Goal: Task Accomplishment & Management: Complete application form

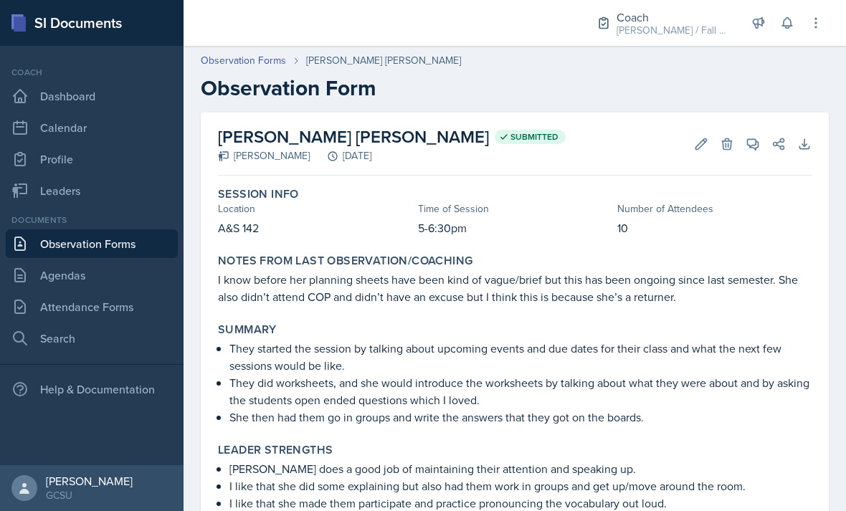
click at [92, 167] on link "Profile" at bounding box center [92, 159] width 172 height 29
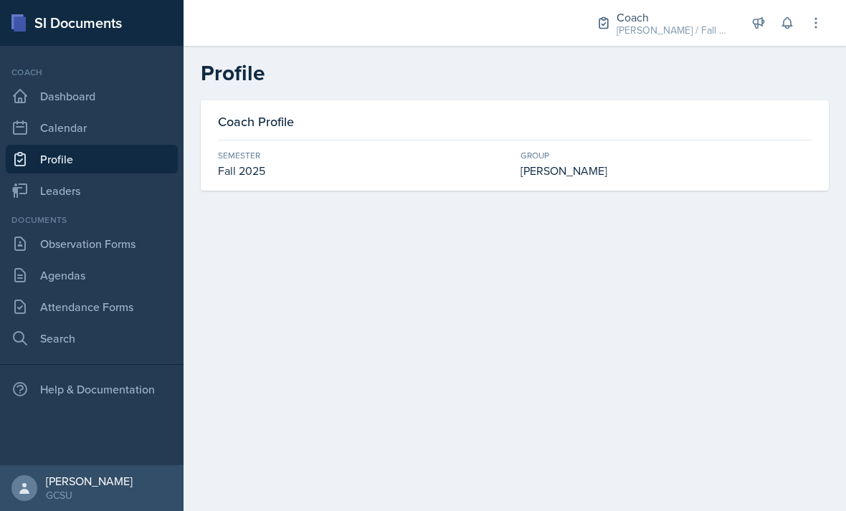
click at [57, 202] on link "Leaders" at bounding box center [92, 190] width 172 height 29
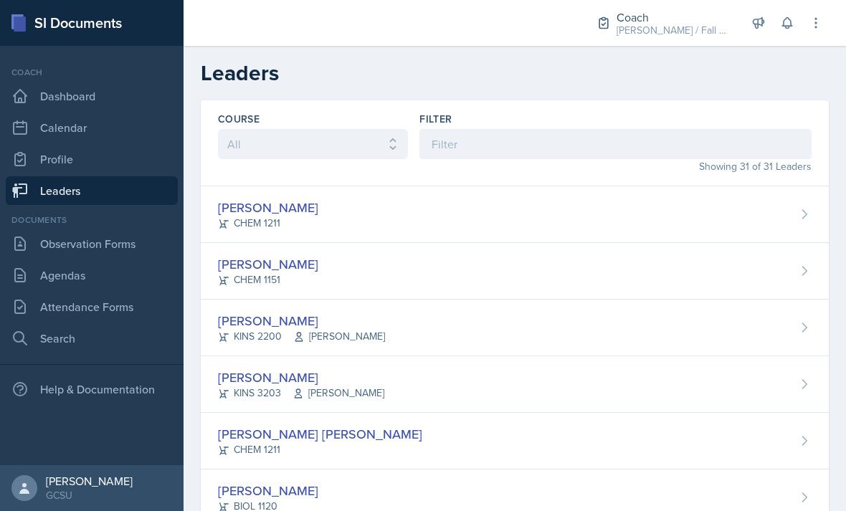
click at [109, 252] on link "Observation Forms" at bounding box center [92, 243] width 172 height 29
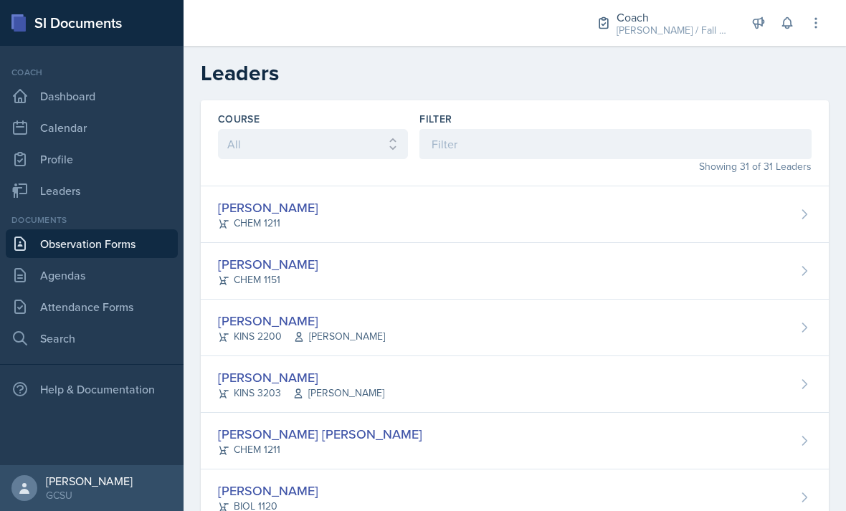
click at [106, 271] on link "Agendas" at bounding box center [92, 275] width 172 height 29
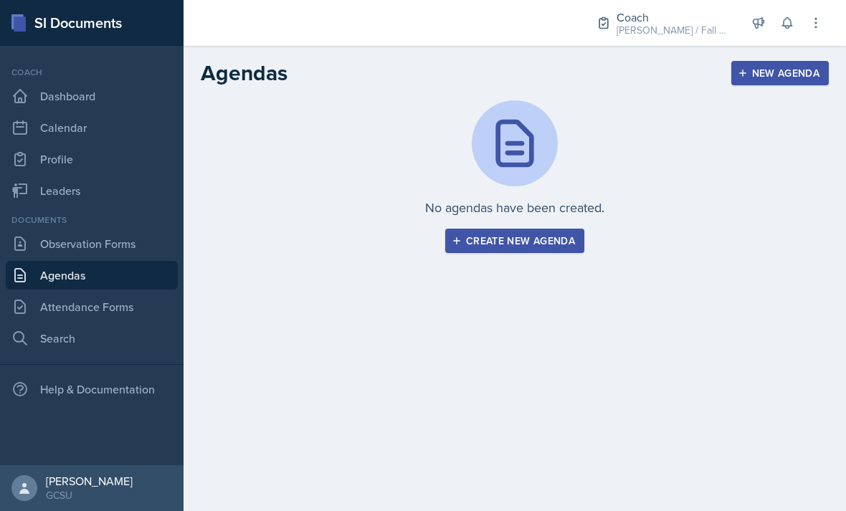
click at [112, 307] on link "Attendance Forms" at bounding box center [92, 306] width 172 height 29
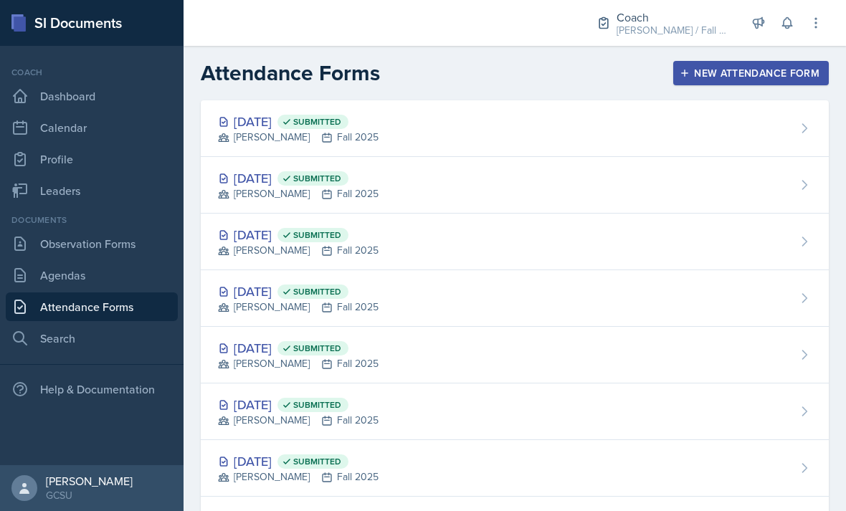
click at [108, 309] on link "Attendance Forms" at bounding box center [92, 306] width 172 height 29
click at [118, 279] on link "Agendas" at bounding box center [92, 275] width 172 height 29
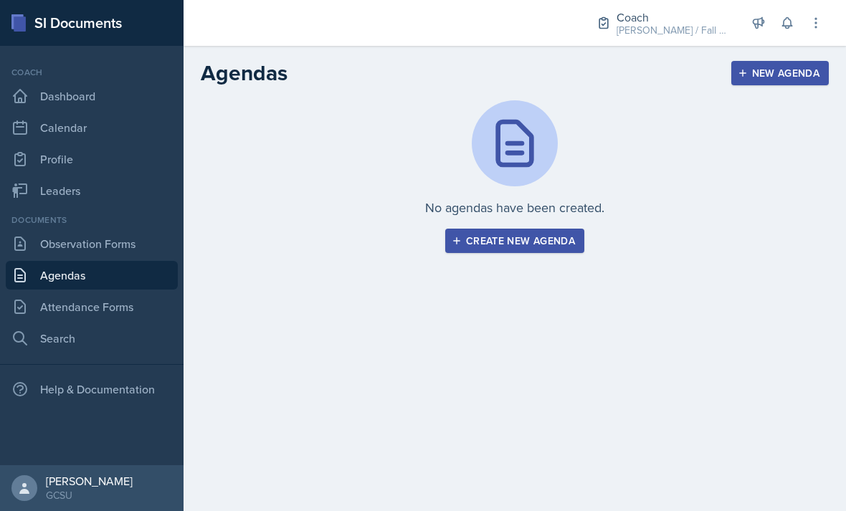
click at [134, 316] on link "Attendance Forms" at bounding box center [92, 306] width 172 height 29
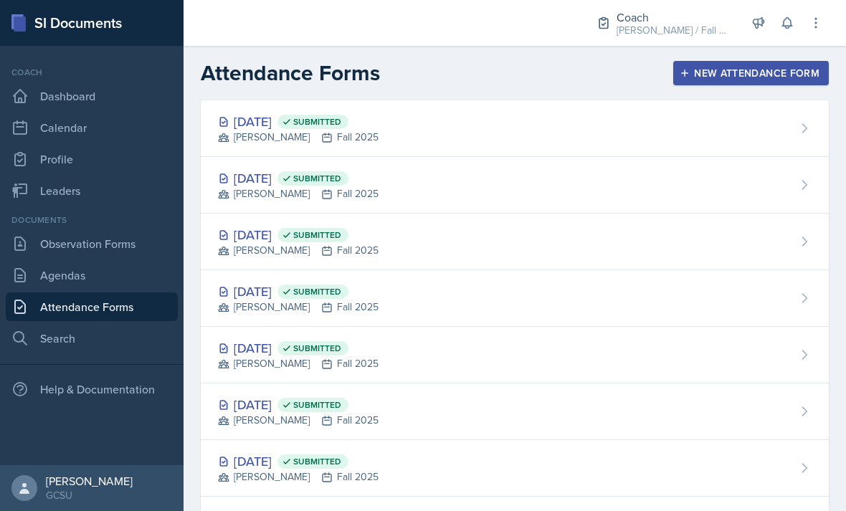
click at [674, 121] on div "[DATE] Submitted [PERSON_NAME] Fall 2025" at bounding box center [515, 128] width 628 height 57
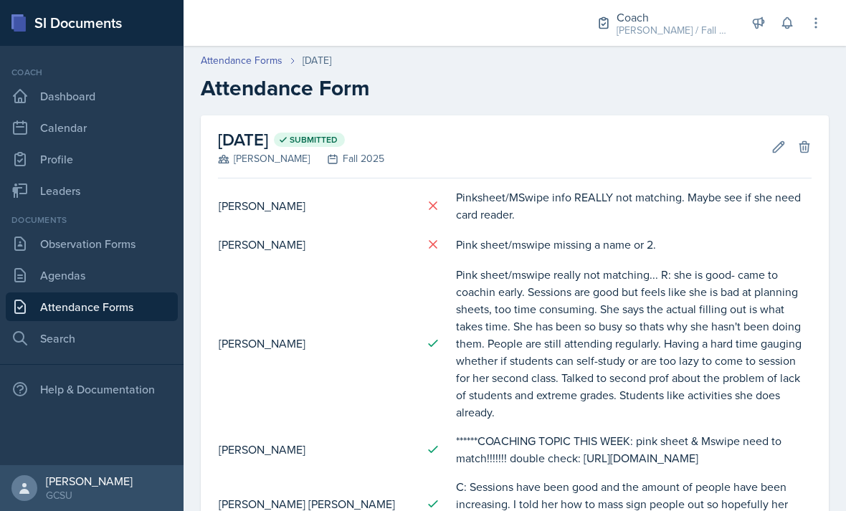
click at [761, 154] on div "[DATE] Submitted [PERSON_NAME] Fall 2025 Edit Delete" at bounding box center [514, 146] width 593 height 63
click at [775, 147] on icon at bounding box center [778, 146] width 11 height 11
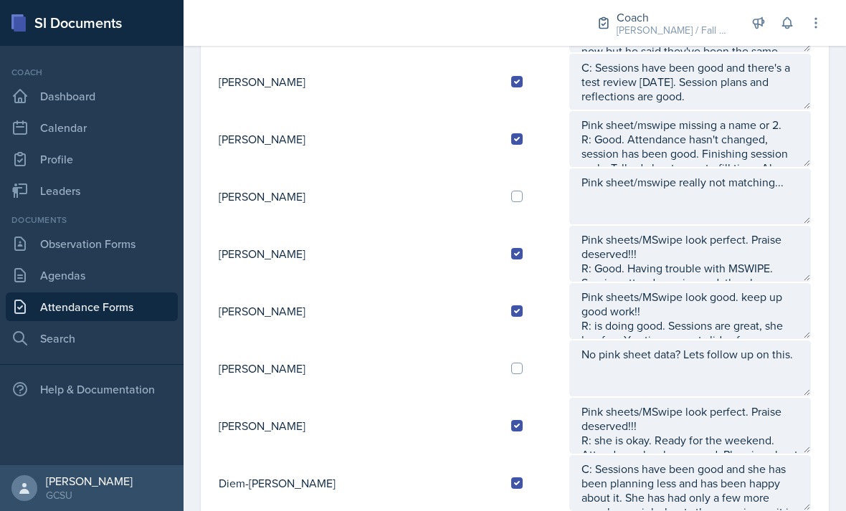
scroll to position [548, 0]
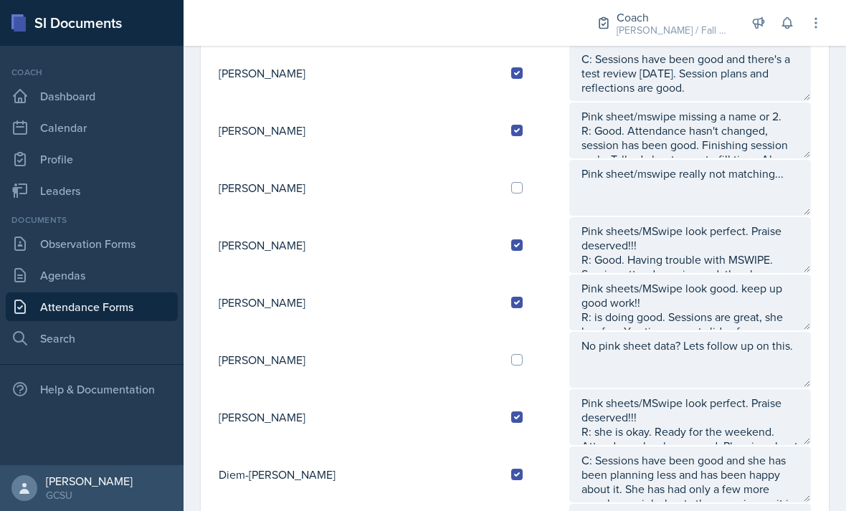
click at [500, 181] on td at bounding box center [534, 187] width 68 height 57
click at [511, 191] on input "checkbox" at bounding box center [516, 187] width 11 height 11
click at [511, 186] on input "checkbox" at bounding box center [516, 187] width 11 height 11
checkbox input "false"
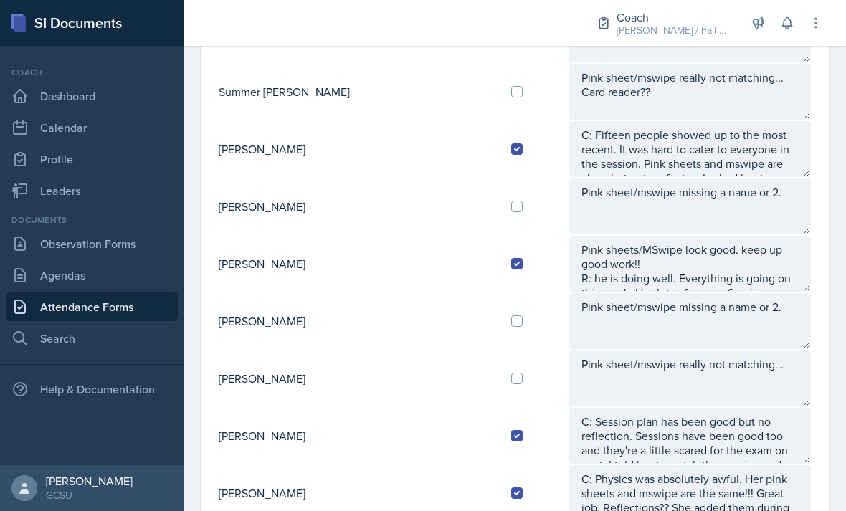
scroll to position [1446, 0]
click at [500, 217] on td at bounding box center [534, 206] width 68 height 57
click at [511, 209] on input "checkbox" at bounding box center [516, 206] width 11 height 11
checkbox input "true"
click at [755, 188] on textarea "Pink sheet/mswipe missing a name or 2." at bounding box center [690, 207] width 242 height 56
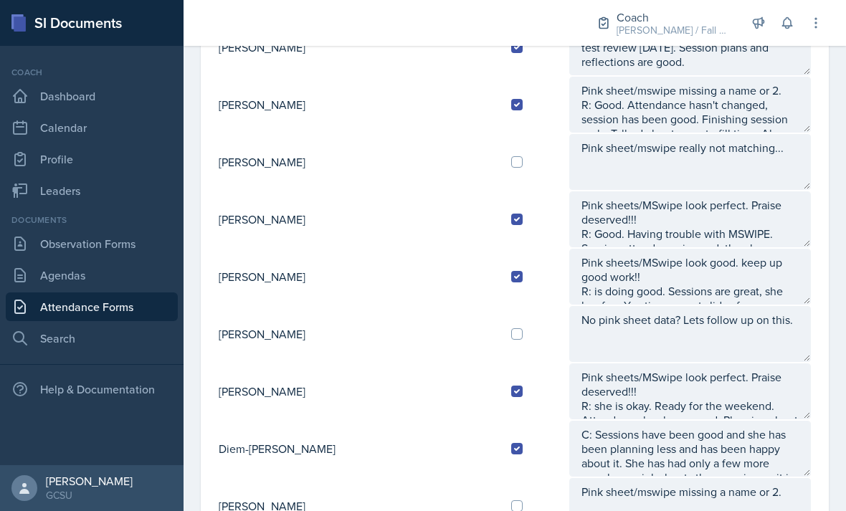
scroll to position [574, 0]
type textarea "Pink sheet/mswipe missing a name or 2. K: I advised her to"
click at [511, 161] on div at bounding box center [533, 161] width 45 height 11
click at [511, 165] on input "checkbox" at bounding box center [516, 161] width 11 height 11
checkbox input "true"
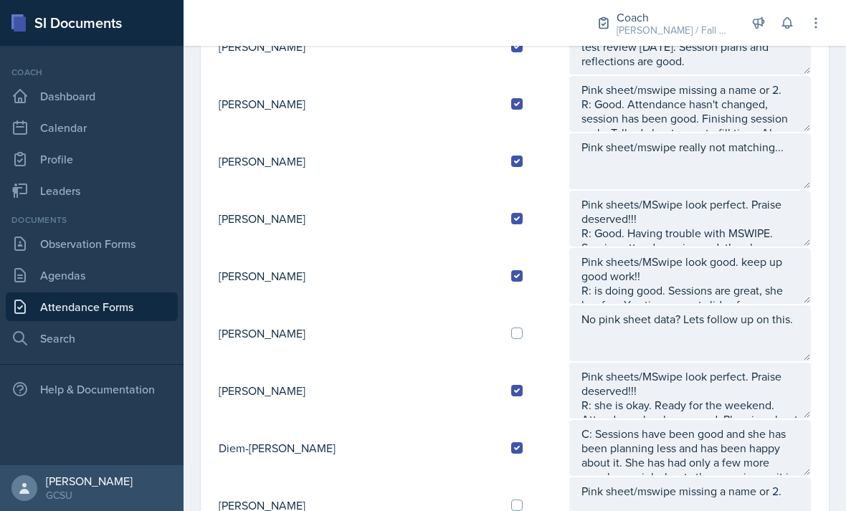
click at [737, 178] on textarea "Pink sheet/mswipe really not matching..." at bounding box center [690, 161] width 242 height 56
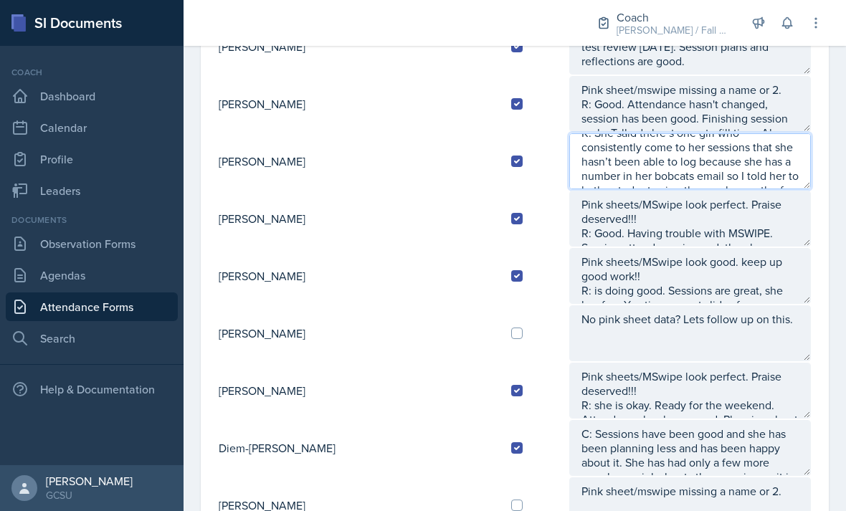
scroll to position [39, 0]
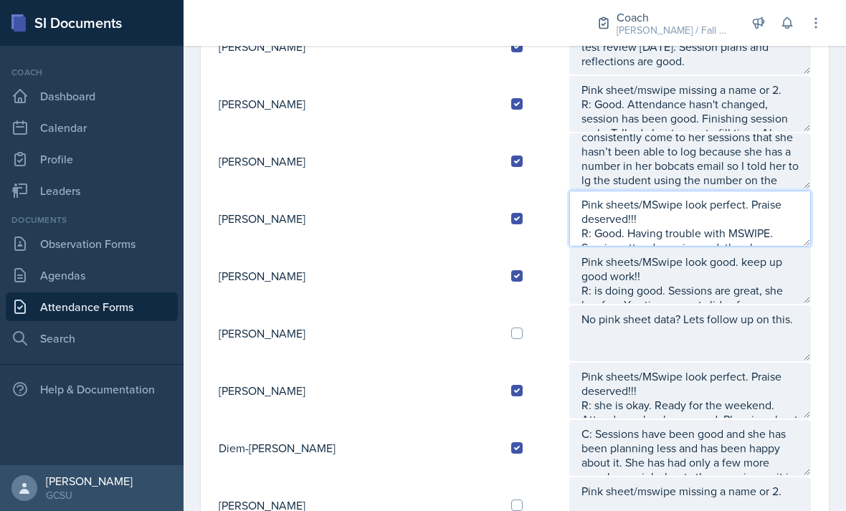
click at [809, 221] on textarea "Pink sheets/MSwipe look perfect. Praise deserved!!! R: Good. Having trouble wit…" at bounding box center [690, 219] width 242 height 56
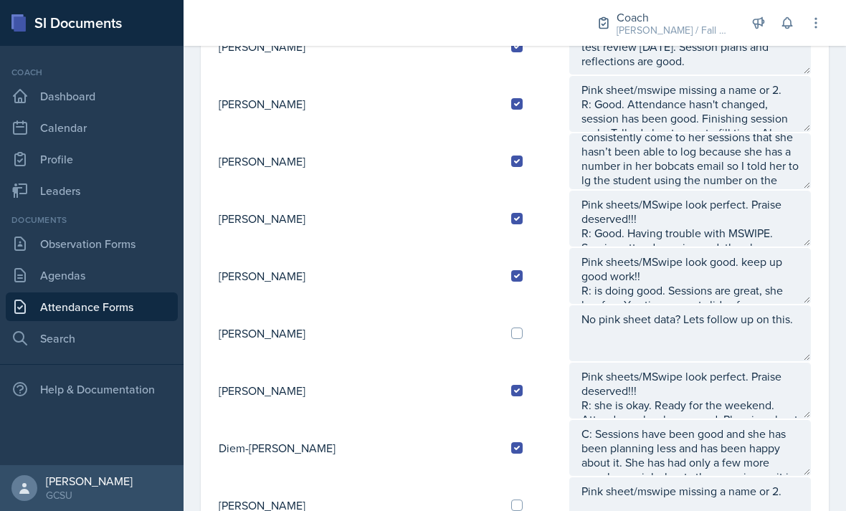
click at [821, 318] on div "Date [DATE] [DATE] 28 29 30 1 2 3 4 5 6 7 8 9 10 11 12 13 14 15 16 17 18 19 20 …" at bounding box center [515, 473] width 628 height 1864
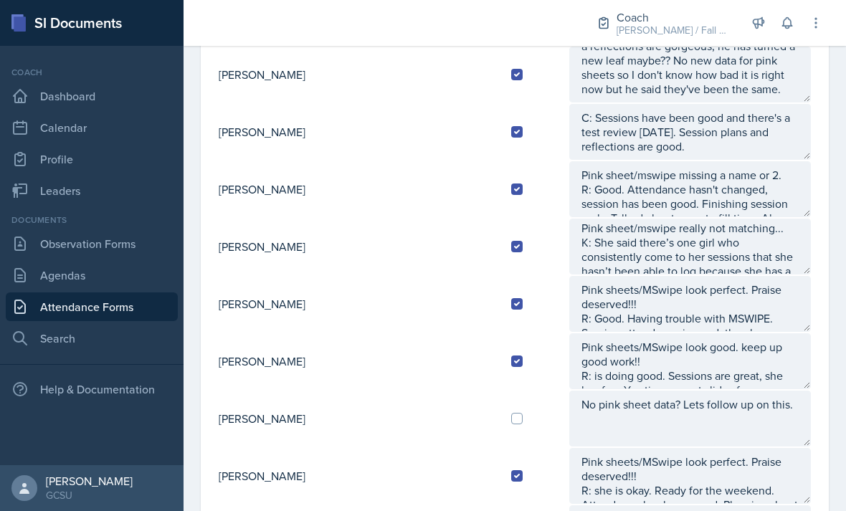
scroll to position [491, 0]
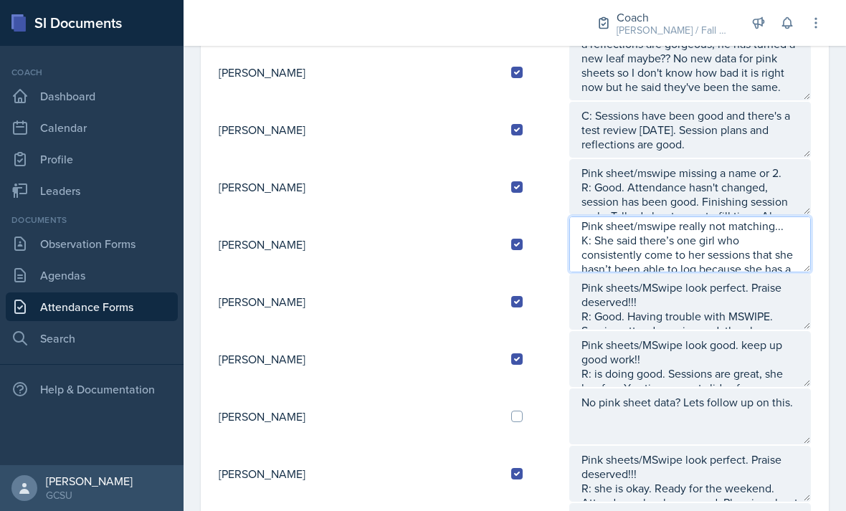
click at [642, 247] on textarea "Pink sheet/mswipe really not matching... K: She said there’s one girl who consi…" at bounding box center [690, 244] width 242 height 56
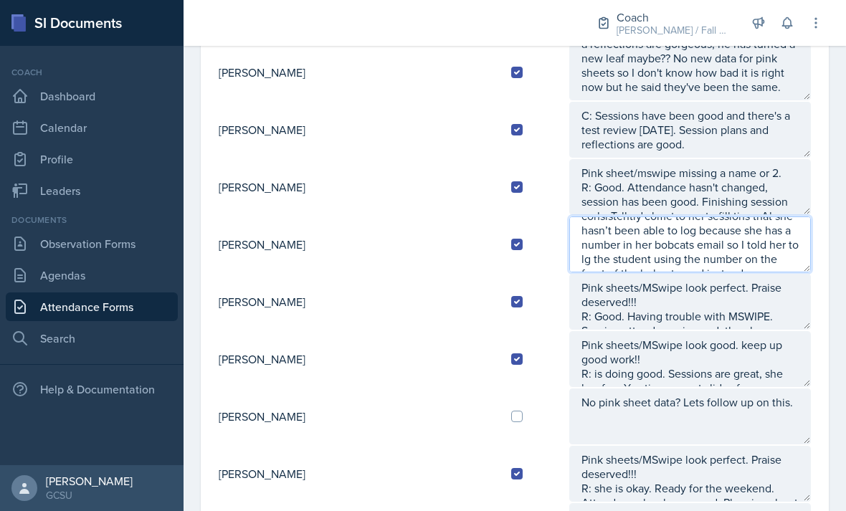
click at [760, 255] on textarea "Pink sheet/mswipe really not matching... K: She said there’s one girl who consi…" at bounding box center [690, 244] width 242 height 56
click at [601, 245] on textarea "Pink sheet/mswipe really not matching... K: She said there’s one girl who consi…" at bounding box center [690, 244] width 242 height 56
click at [768, 264] on textarea "Pink sheet/mswipe really not matching... K: She said there’s one girl who consi…" at bounding box center [690, 244] width 242 height 56
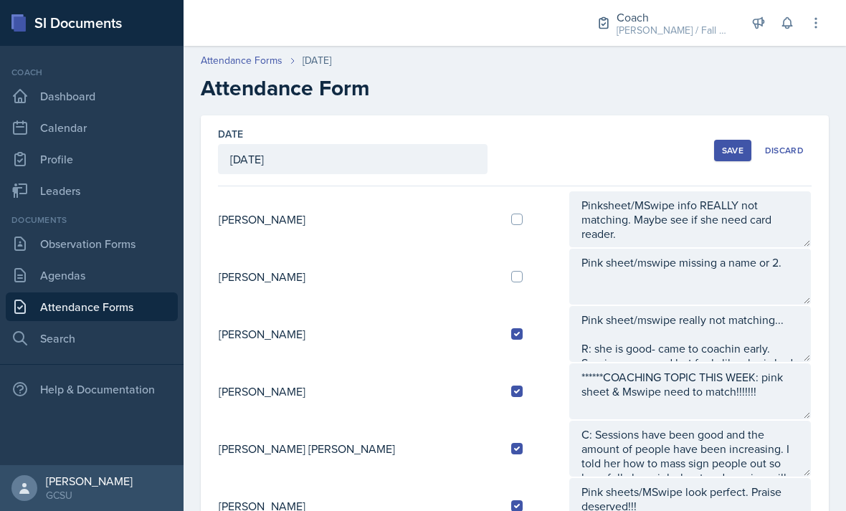
scroll to position [0, 0]
type textarea "Pink sheet/mswipe really not matching... K: She said there’s one girl who consi…"
click at [743, 149] on div "Save" at bounding box center [733, 150] width 22 height 11
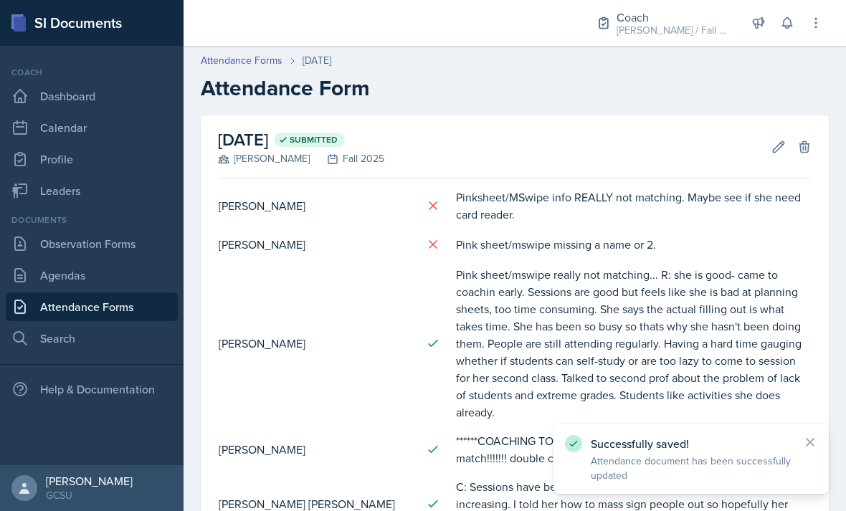
click at [64, 244] on link "Observation Forms" at bounding box center [92, 243] width 172 height 29
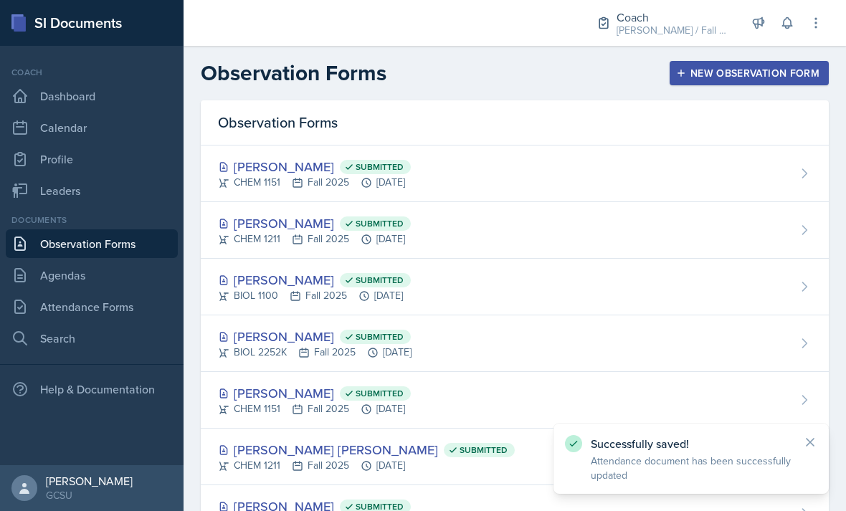
click at [53, 264] on link "Agendas" at bounding box center [92, 275] width 172 height 29
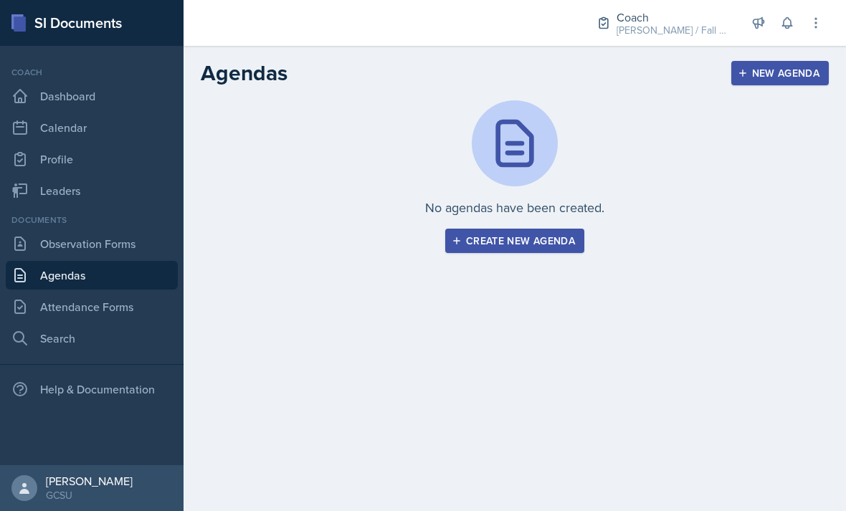
click at [33, 188] on link "Leaders" at bounding box center [92, 190] width 172 height 29
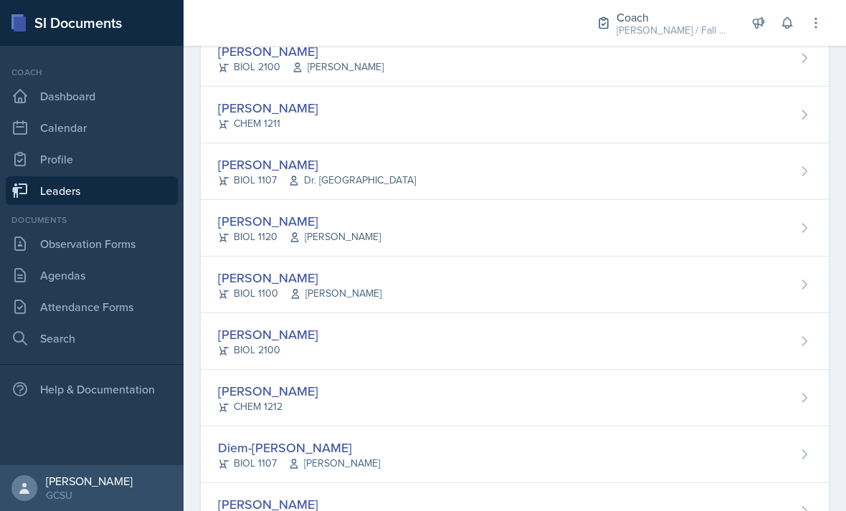
scroll to position [573, 0]
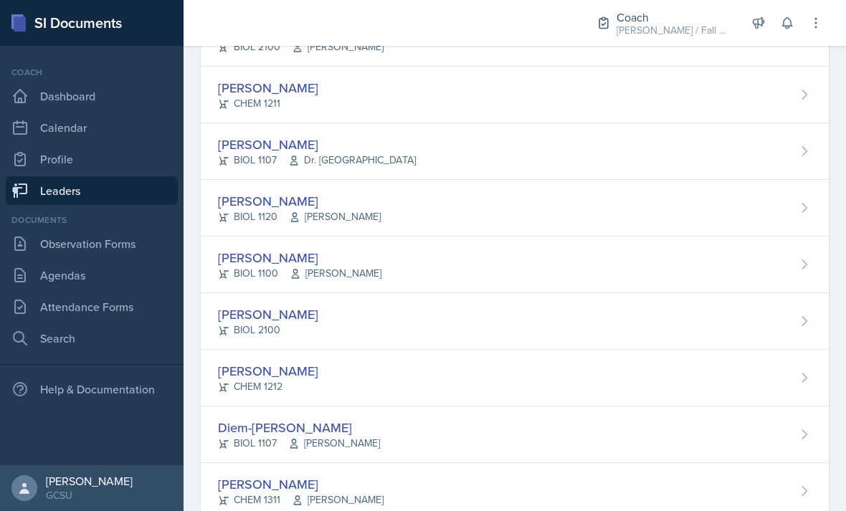
click at [235, 153] on div "BIOL 1107 Dr. France" at bounding box center [317, 160] width 198 height 15
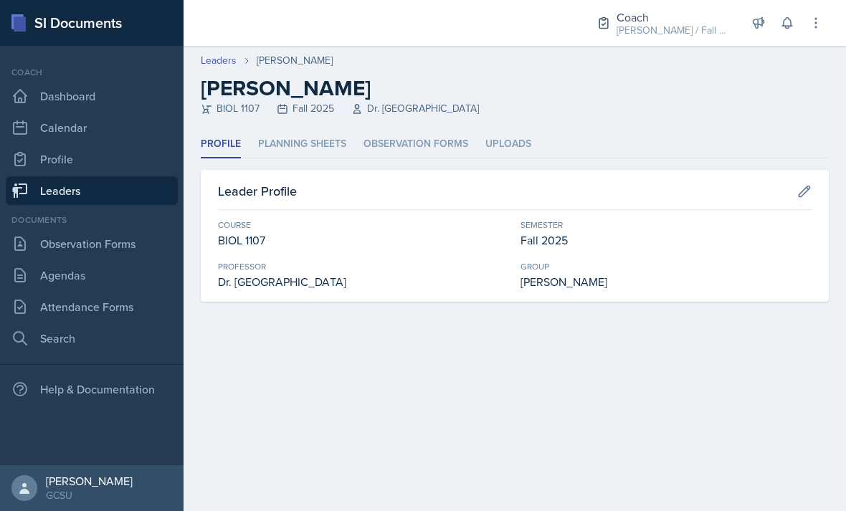
click at [296, 145] on li "Planning Sheets" at bounding box center [302, 144] width 88 height 28
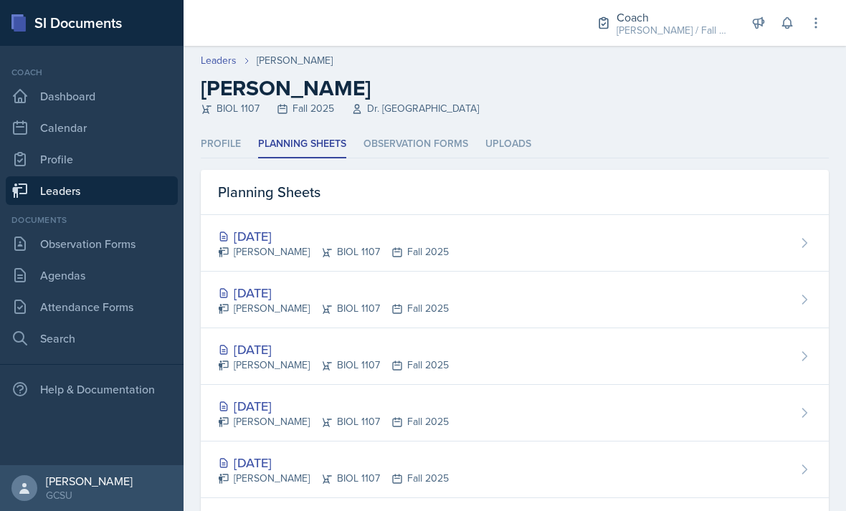
click at [267, 234] on div "[DATE]" at bounding box center [333, 235] width 231 height 19
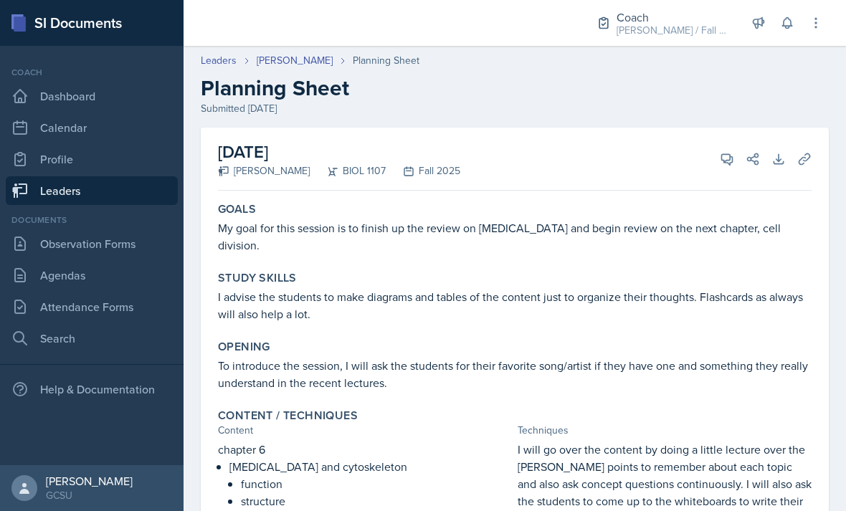
click at [275, 62] on link "[PERSON_NAME]" at bounding box center [295, 60] width 76 height 15
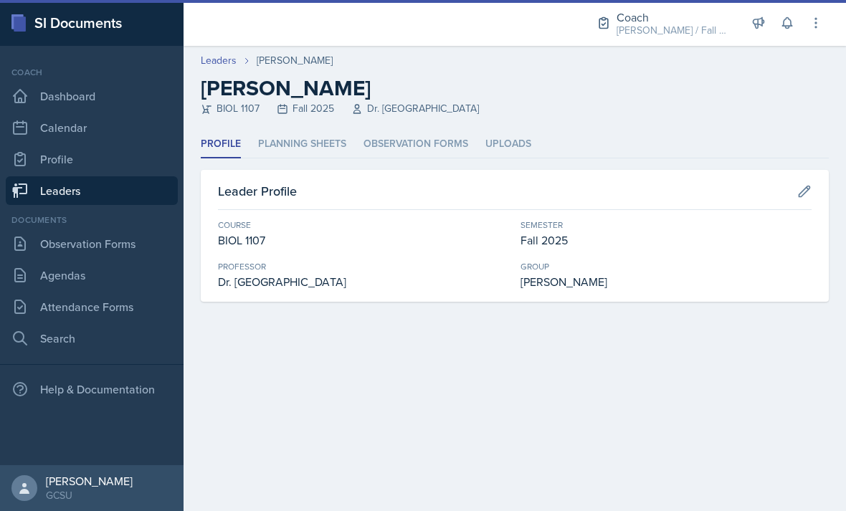
click at [277, 140] on li "Planning Sheets" at bounding box center [302, 144] width 88 height 28
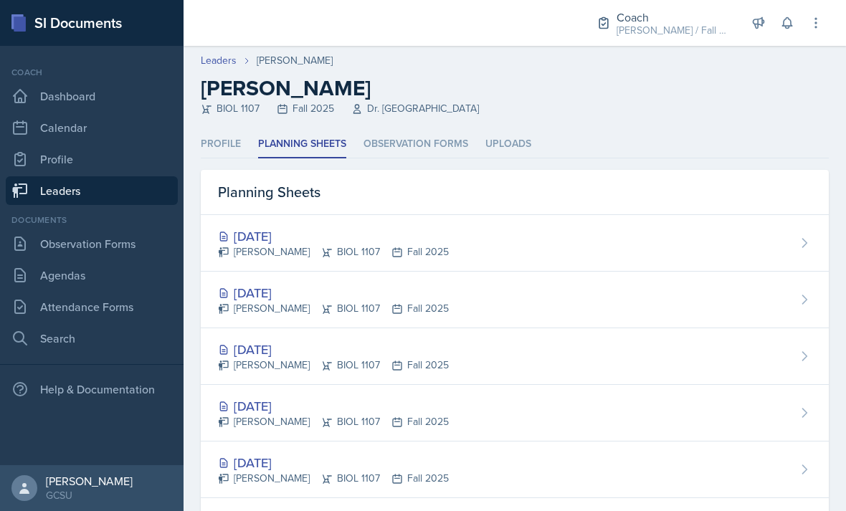
click at [255, 282] on div "[DATE] [PERSON_NAME] BIOL 1107 Fall 2025" at bounding box center [515, 300] width 628 height 57
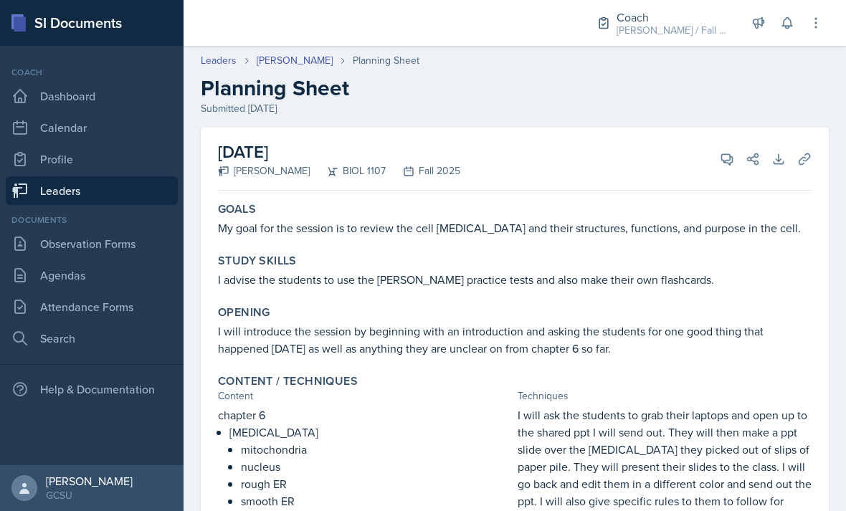
click at [232, 53] on link "Leaders" at bounding box center [219, 60] width 36 height 15
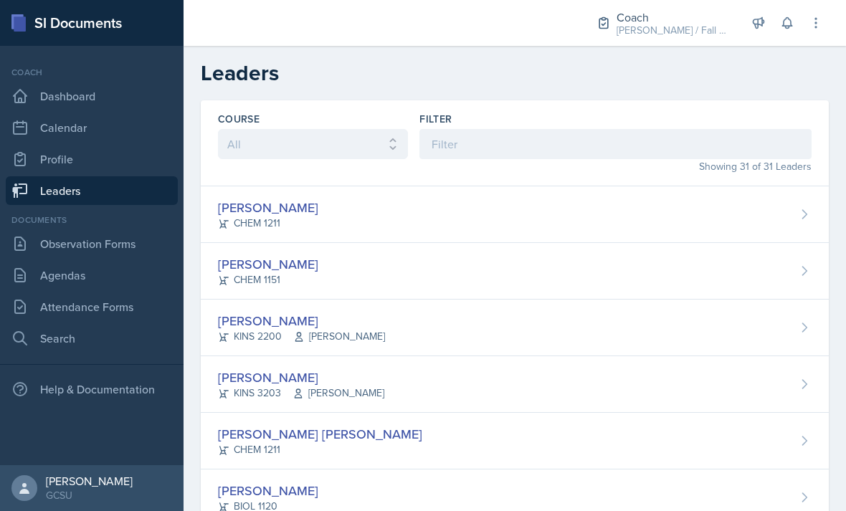
click at [97, 272] on link "Agendas" at bounding box center [92, 275] width 172 height 29
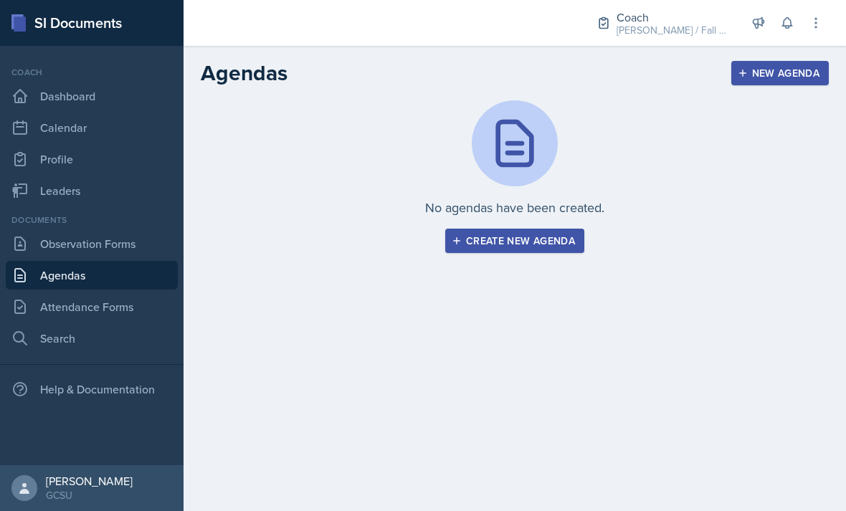
click at [134, 289] on link "Agendas" at bounding box center [92, 275] width 172 height 29
click at [145, 305] on link "Attendance Forms" at bounding box center [92, 306] width 172 height 29
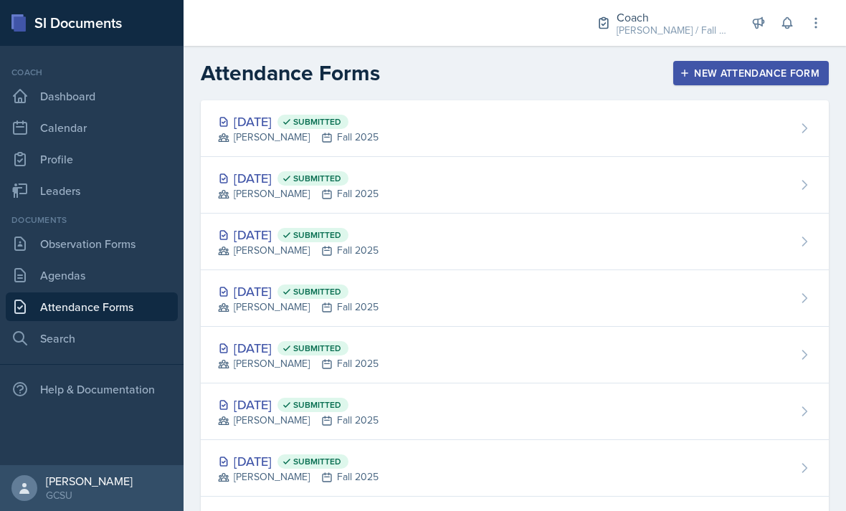
click at [551, 120] on div "[DATE] Submitted [PERSON_NAME] Fall 2025" at bounding box center [515, 128] width 628 height 57
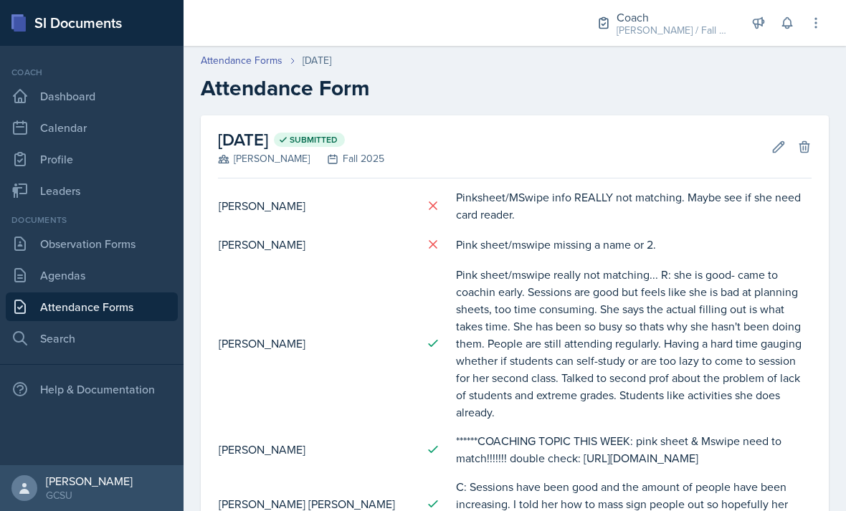
click at [776, 147] on icon at bounding box center [778, 146] width 11 height 11
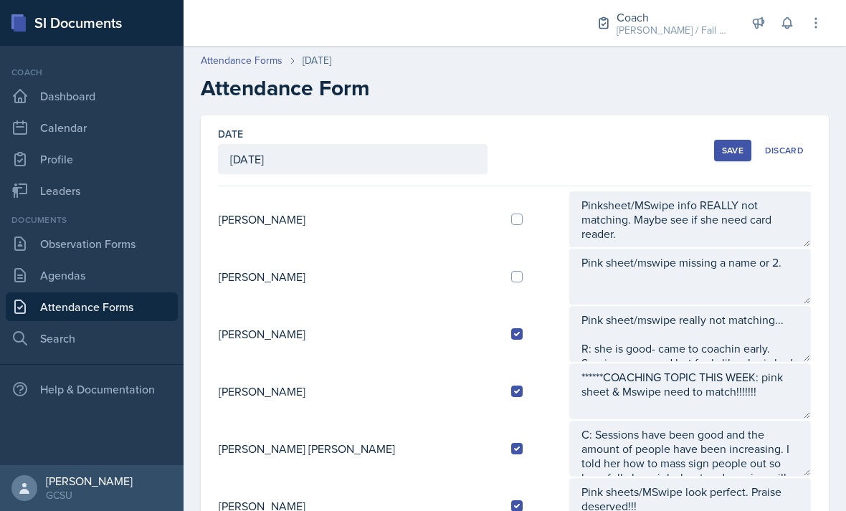
click at [511, 214] on input "checkbox" at bounding box center [516, 219] width 11 height 11
checkbox input "true"
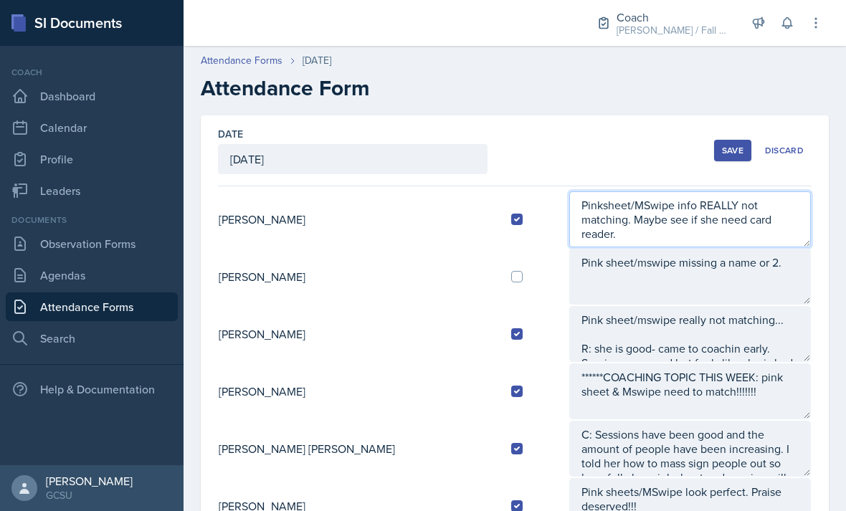
click at [725, 216] on textarea "Pinksheet/MSwipe info REALLY not matching. Maybe see if she need card reader." at bounding box center [690, 219] width 242 height 56
click at [751, 191] on textarea "Pinksheet/MSwipe info REALLY not matching. Maybe see if she need card reader." at bounding box center [690, 219] width 242 height 56
click at [644, 192] on textarea "Pinksheet/MSwipe info REALLY not matching. Maybe see if she need card reader." at bounding box center [690, 219] width 242 height 56
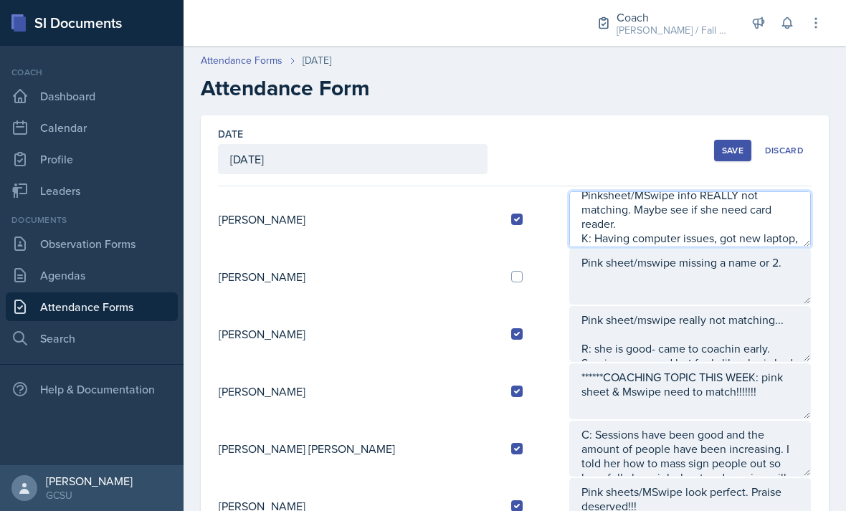
scroll to position [29, 0]
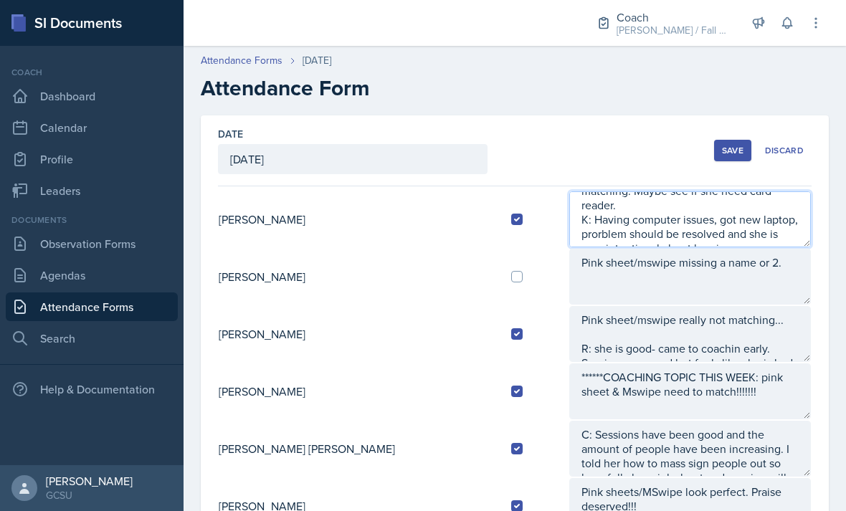
click at [569, 191] on textarea "Pinksheet/MSwipe info REALLY not matching. Maybe see if she need card reader. K…" at bounding box center [690, 219] width 242 height 56
click at [730, 191] on textarea "Pinksheet/MSwipe info REALLY not matching. Maybe see if she need card reader. K…" at bounding box center [690, 219] width 242 height 56
type textarea "Pinksheet/MSwipe info REALLY not matching. Maybe see if she need card reader. K…"
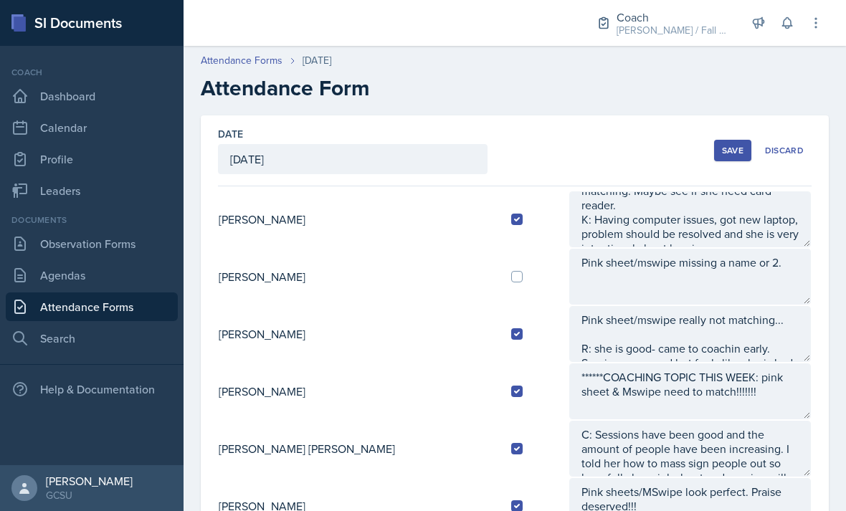
click at [732, 140] on button "Save" at bounding box center [732, 151] width 37 height 22
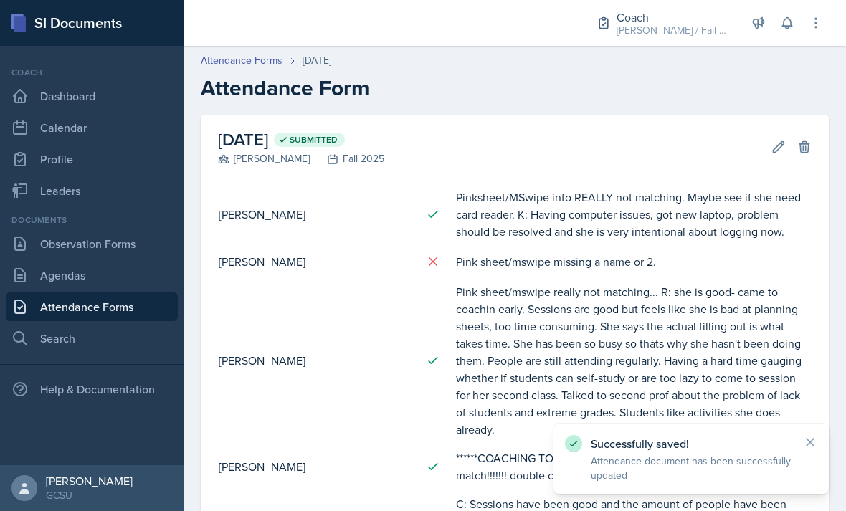
click at [788, 134] on button "Edit" at bounding box center [778, 147] width 26 height 26
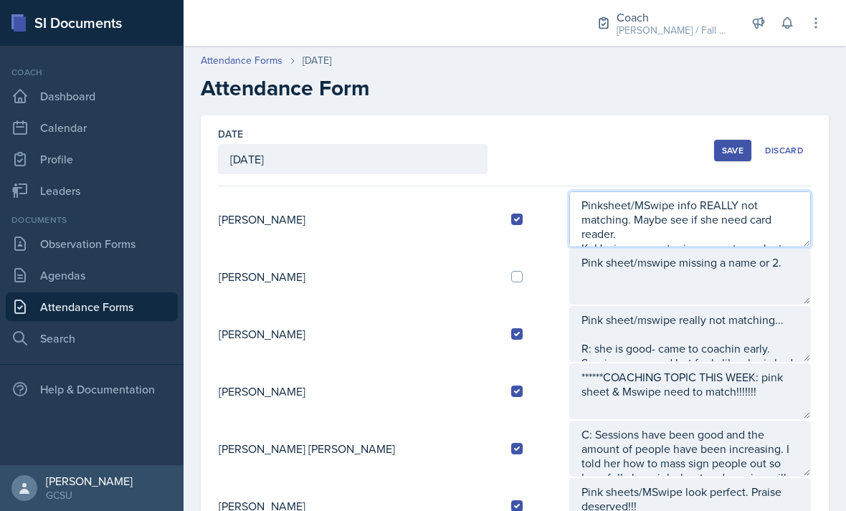
click at [765, 199] on textarea "Pinksheet/MSwipe info REALLY not matching. Maybe see if she need card reader. K…" at bounding box center [690, 219] width 242 height 56
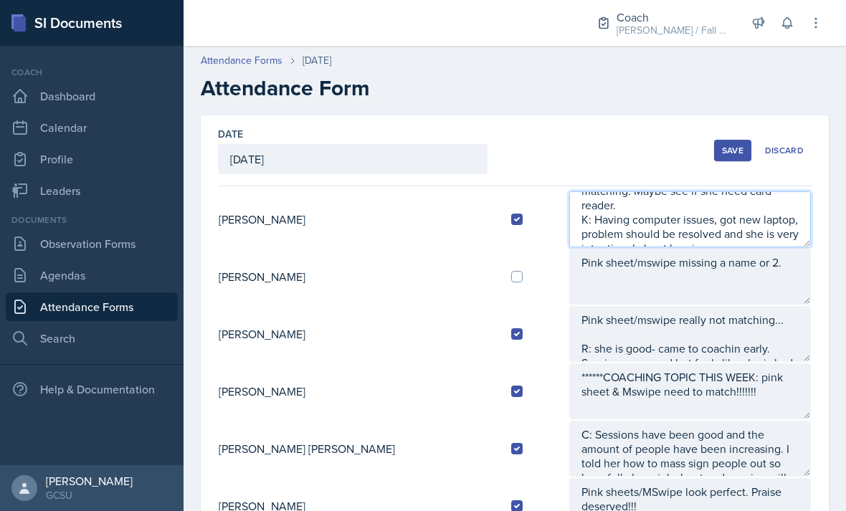
click at [745, 193] on textarea "Pinksheet/MSwipe info REALLY not matching. Maybe see if she need card reader. K…" at bounding box center [690, 219] width 242 height 56
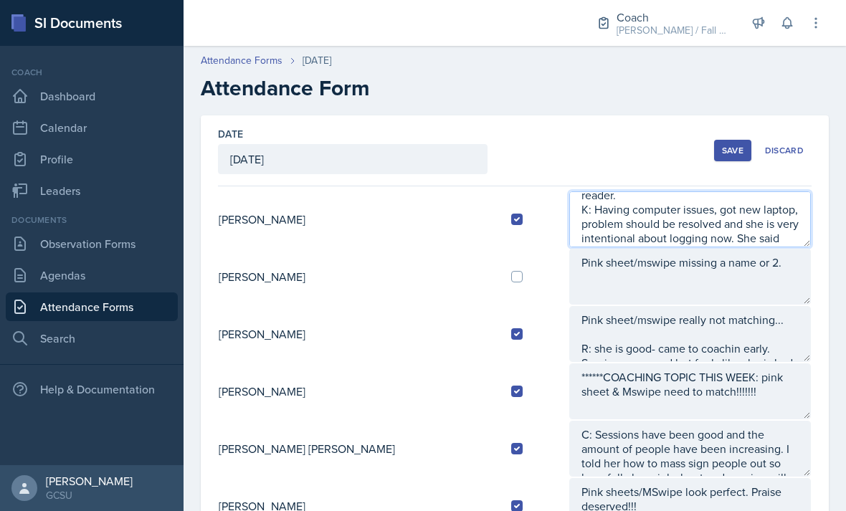
scroll to position [57, 0]
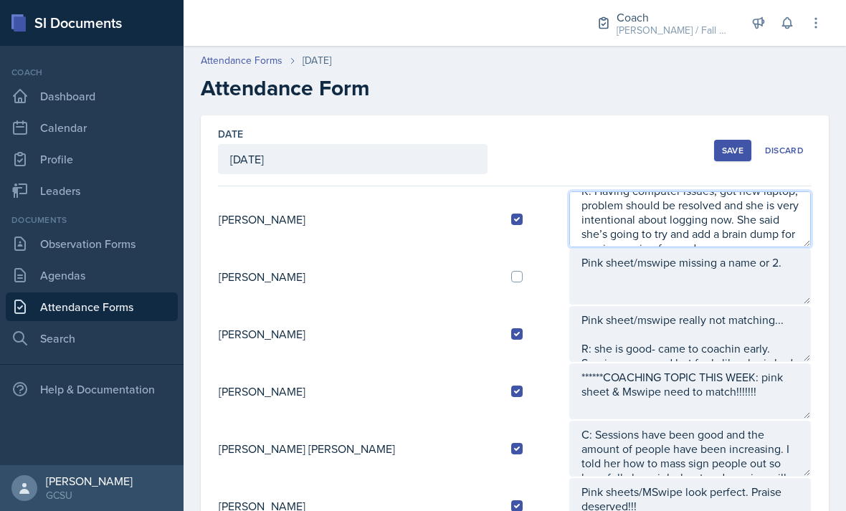
type textarea "Pinksheet/MSwipe info REALLY not matching. Maybe see if she need card reader. K…"
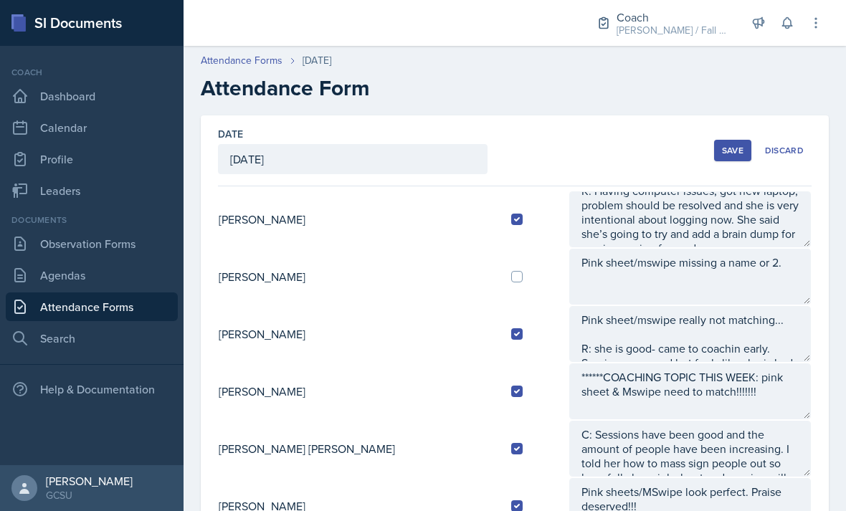
click at [722, 145] on div "Save" at bounding box center [733, 150] width 22 height 11
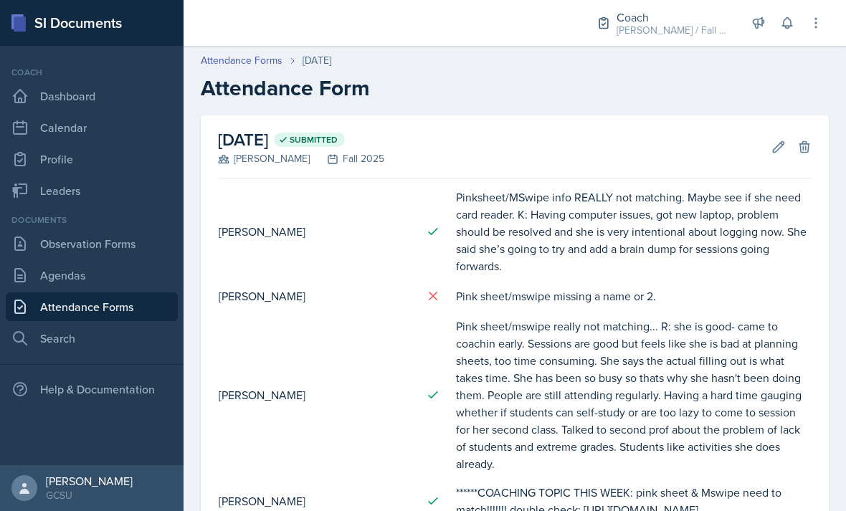
click at [776, 140] on icon at bounding box center [778, 147] width 14 height 14
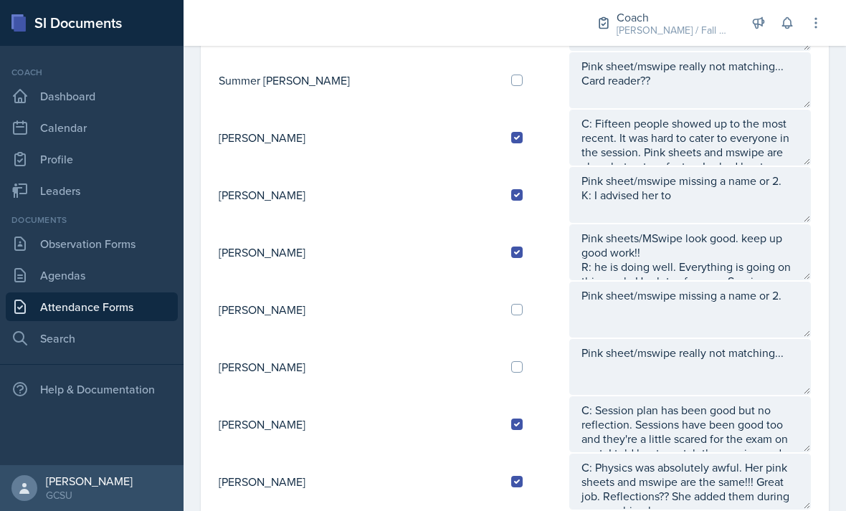
scroll to position [1457, 0]
click at [511, 305] on input "checkbox" at bounding box center [516, 310] width 11 height 11
checkbox input "true"
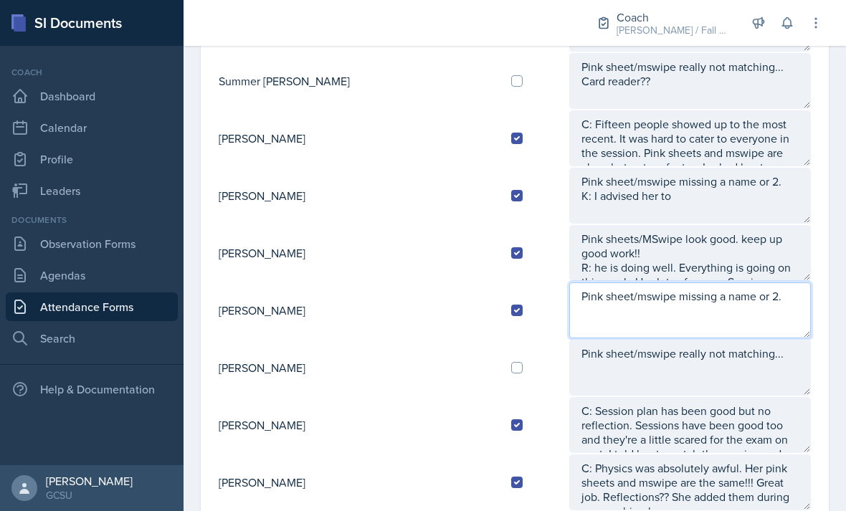
click at [755, 282] on textarea "Pink sheet/mswipe missing a name or 2." at bounding box center [690, 310] width 242 height 56
click at [744, 282] on textarea "Pink sheet/mswipe missing a name or 2. K: Mentioned the issues with [PERSON_NAM…" at bounding box center [690, 310] width 242 height 56
click at [675, 282] on textarea "Pink sheet/mswipe missing a name or 2. K: Mentioned the issues with [PERSON_NAM…" at bounding box center [690, 310] width 242 height 56
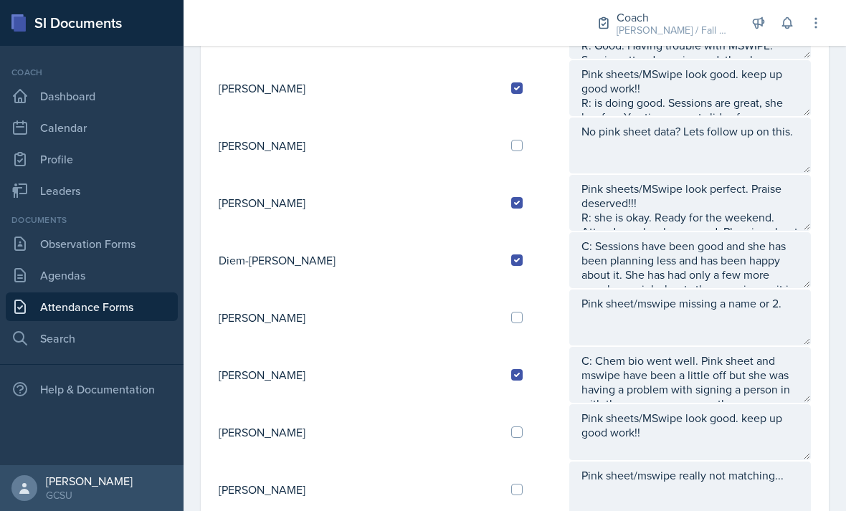
scroll to position [760, 0]
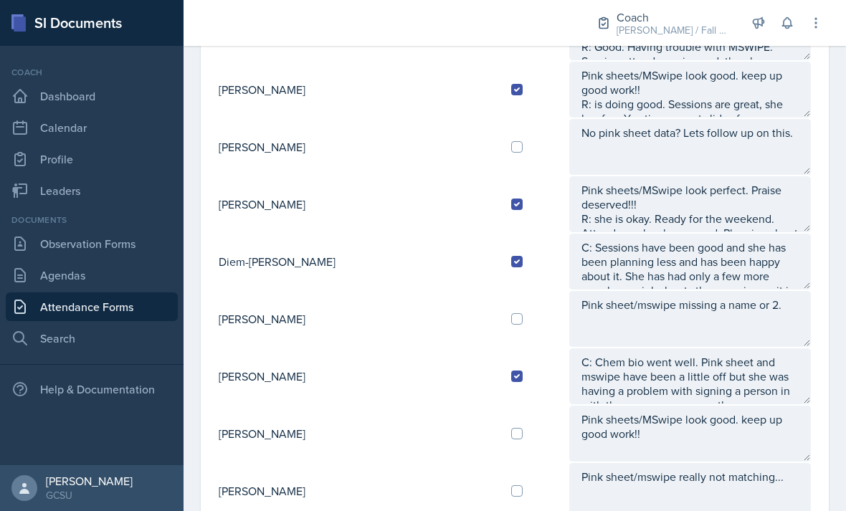
type textarea "Pink sheet/mswipe missing a name or 2. K: Mentioned the issues with [PERSON_NAM…"
click at [511, 428] on input "checkbox" at bounding box center [516, 433] width 11 height 11
checkbox input "true"
click at [715, 406] on textarea "Pink sheets/MSwipe look good. keep up good work!!" at bounding box center [690, 434] width 242 height 56
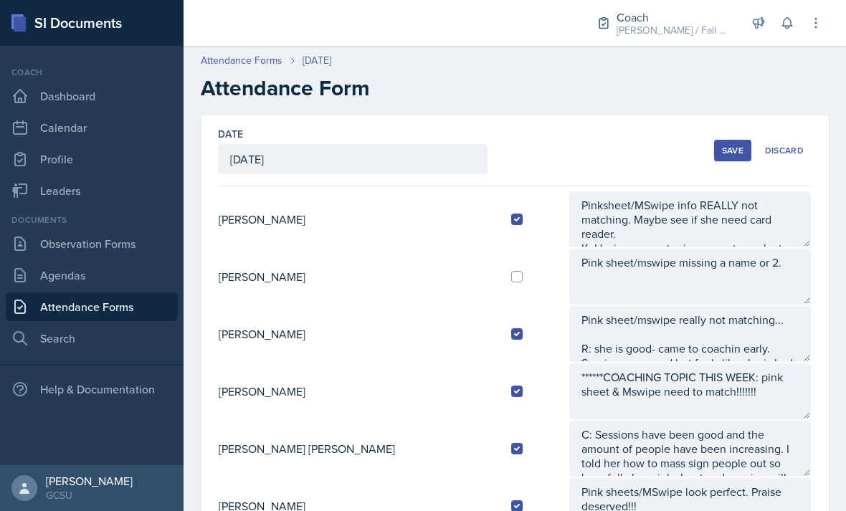
scroll to position [0, 0]
type textarea "Pink sheets/MSwipe look good. keep up good work!! K: Said she’s nervous for her…"
click at [732, 145] on div "Save" at bounding box center [733, 150] width 22 height 11
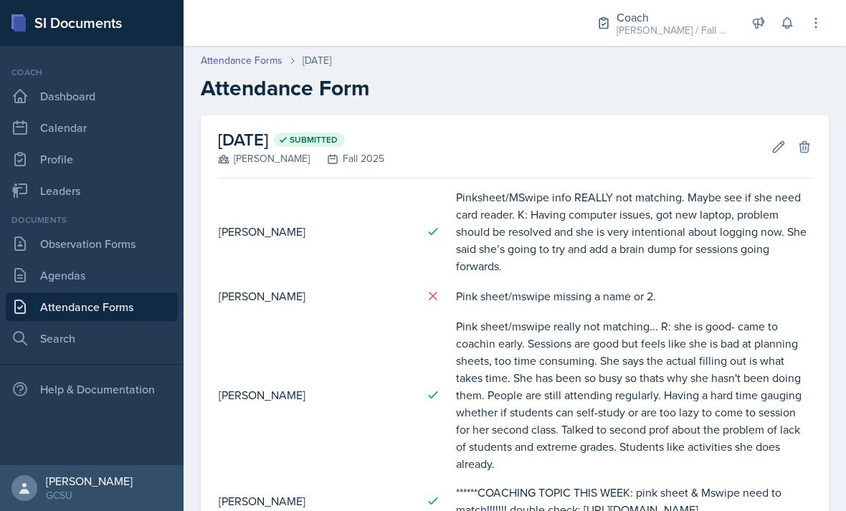
click at [775, 153] on icon at bounding box center [778, 147] width 14 height 14
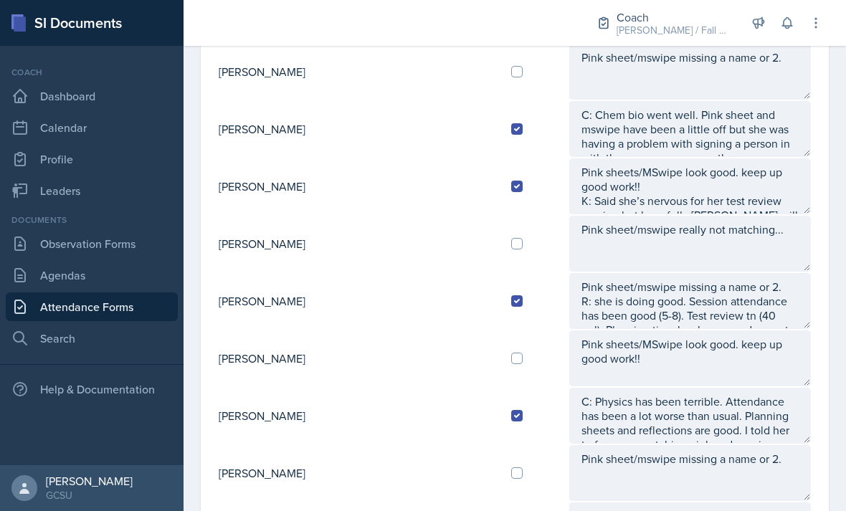
scroll to position [1007, 0]
click at [500, 358] on td at bounding box center [534, 358] width 68 height 57
click at [511, 355] on input "checkbox" at bounding box center [516, 358] width 11 height 11
checkbox input "true"
click at [603, 368] on textarea "Pink sheets/MSwipe look good. keep up good work!!" at bounding box center [690, 359] width 242 height 56
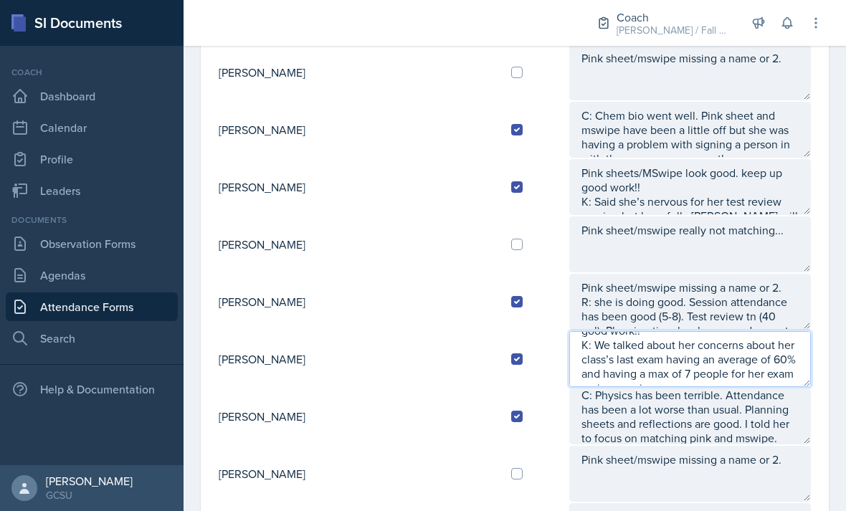
scroll to position [6, 0]
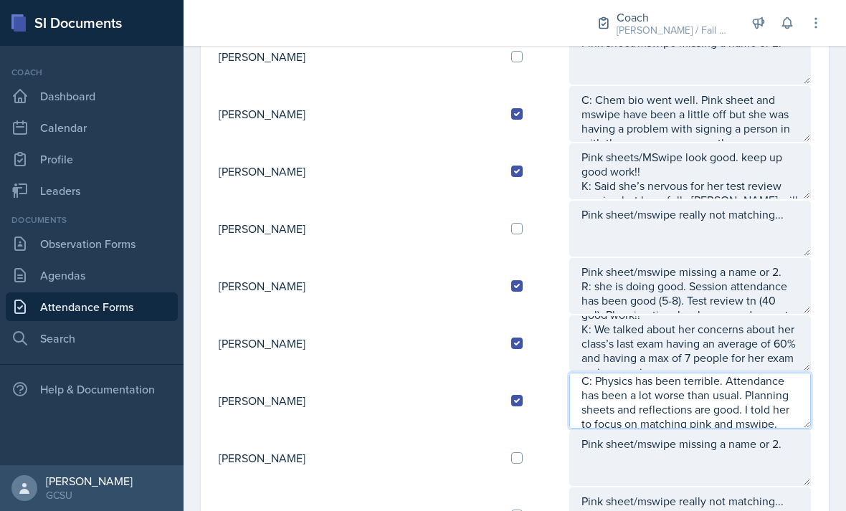
click at [782, 373] on textarea "C: Physics has been terrible. Attendance has been a lot worse than usual. Plann…" at bounding box center [690, 401] width 242 height 56
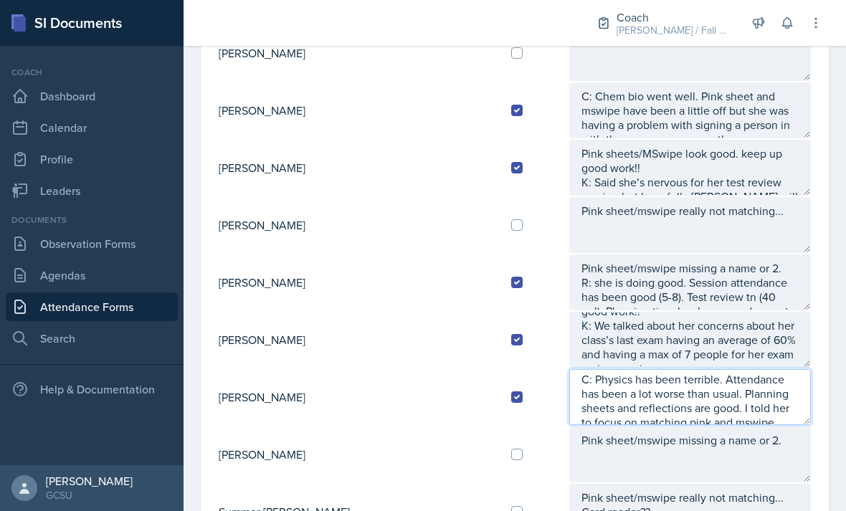
scroll to position [2, 0]
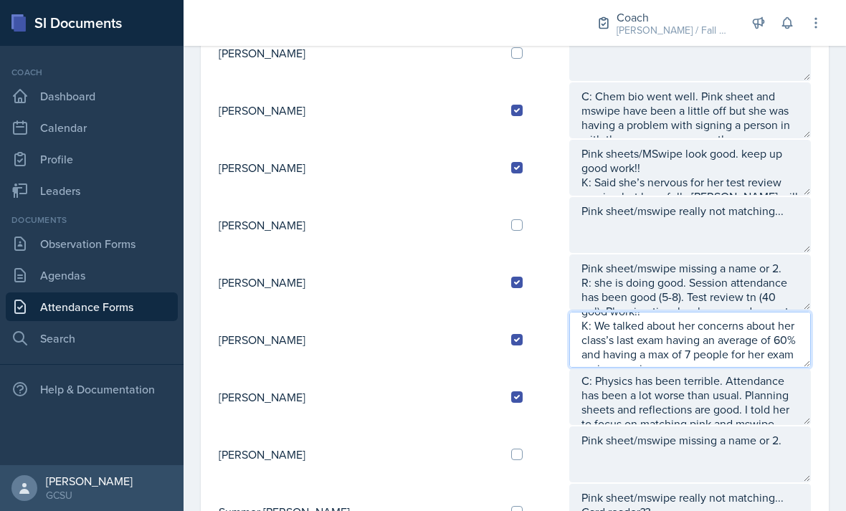
click at [765, 350] on textarea "Pink sheets/MSwipe look good. keep up good work!! K: We talked about her concer…" at bounding box center [690, 340] width 242 height 56
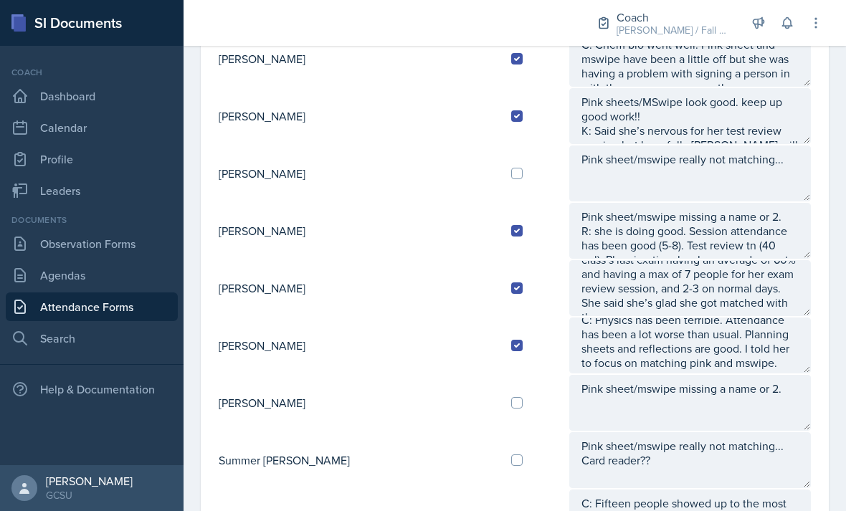
scroll to position [1077, 0]
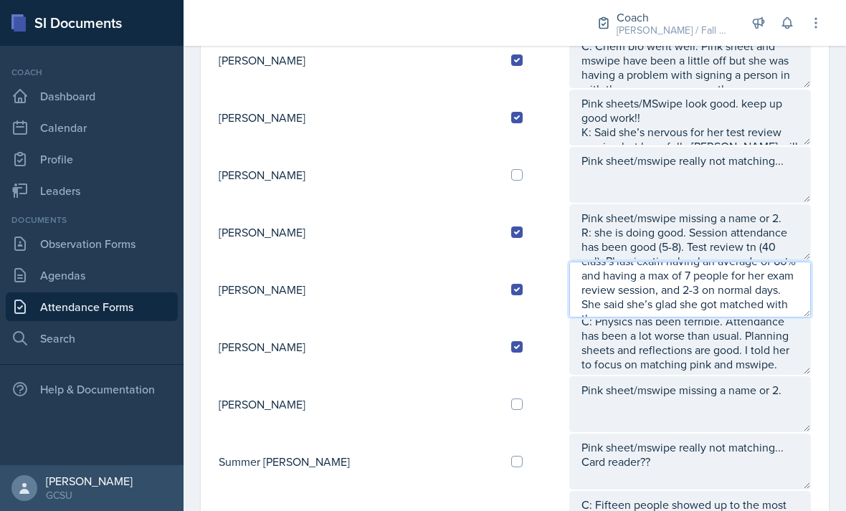
click at [752, 301] on textarea "Pink sheets/MSwipe look good. keep up good work!! K: We talked about her concer…" at bounding box center [690, 290] width 242 height 56
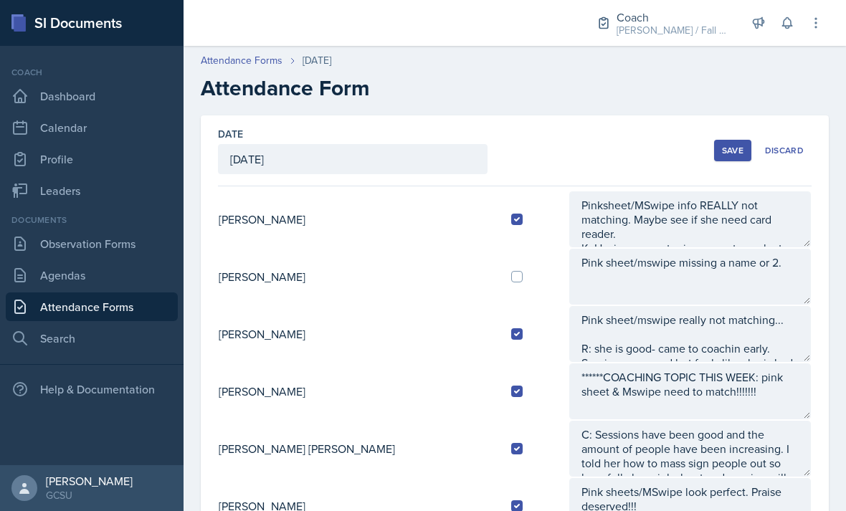
scroll to position [0, 0]
type textarea "Pink sheets/MSwipe look good. keep up good work!! K: We talked about her concer…"
click at [724, 161] on button "Save" at bounding box center [732, 151] width 37 height 22
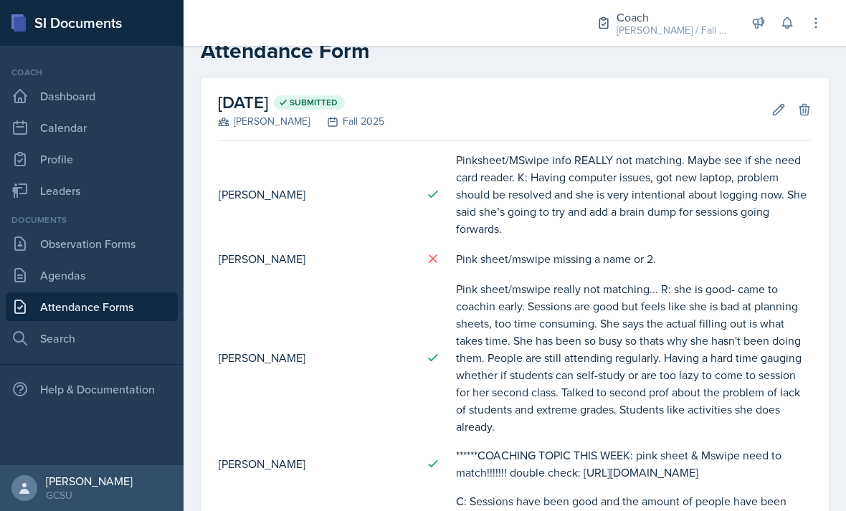
scroll to position [39, 0]
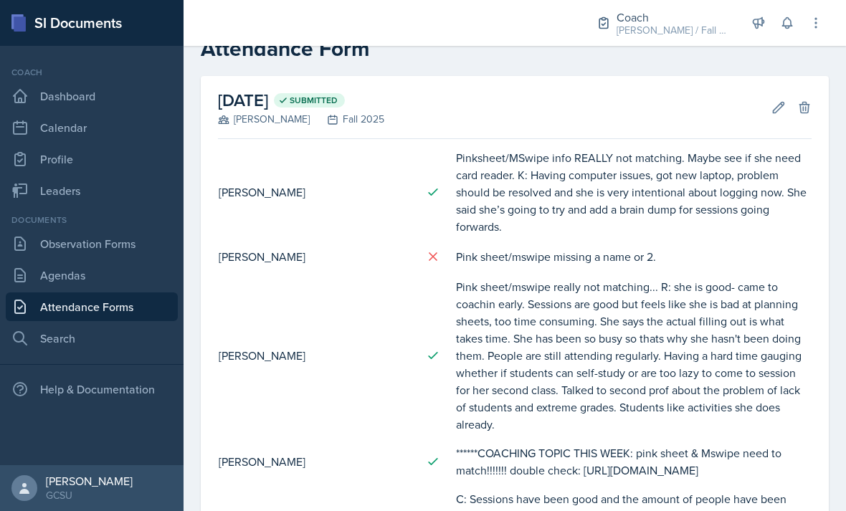
click at [758, 113] on div "[DATE] Submitted [PERSON_NAME] Fall 2025 Edit Delete" at bounding box center [514, 107] width 593 height 63
click at [766, 115] on div "[DATE] Submitted [PERSON_NAME] Fall 2025 Edit Delete" at bounding box center [514, 107] width 593 height 63
click at [781, 102] on icon at bounding box center [778, 107] width 14 height 14
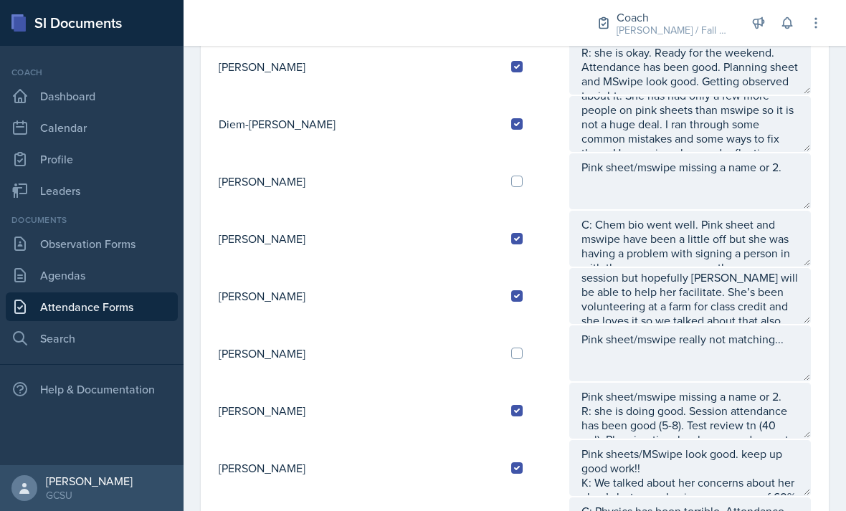
scroll to position [49, 0]
click at [761, 297] on textarea "Pink sheets/MSwipe look good. keep up good work!! K: Said she’s nervous for her…" at bounding box center [690, 296] width 242 height 56
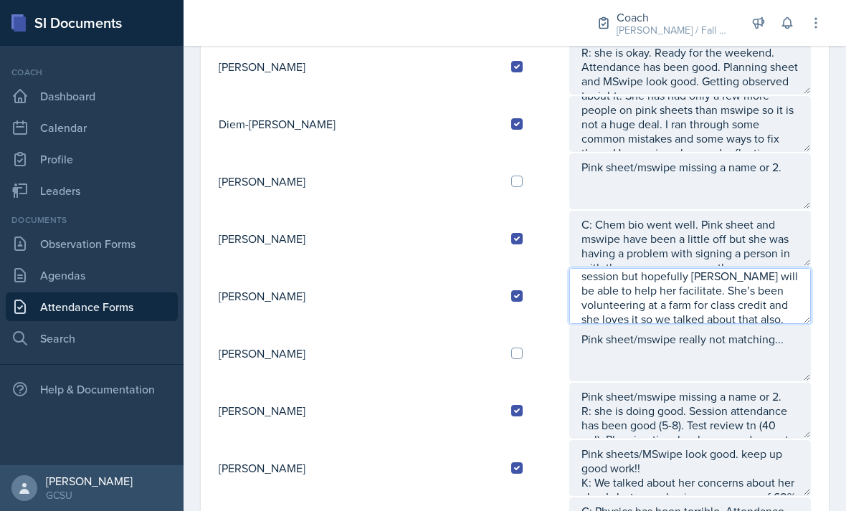
click at [575, 295] on textarea "Pink sheets/MSwipe look good. keep up good work!! K: Said she’s nervous for her…" at bounding box center [690, 296] width 242 height 56
type textarea "Pink sheets/MSwipe look good. keep up good work!! K: Said she’s nervous for her…"
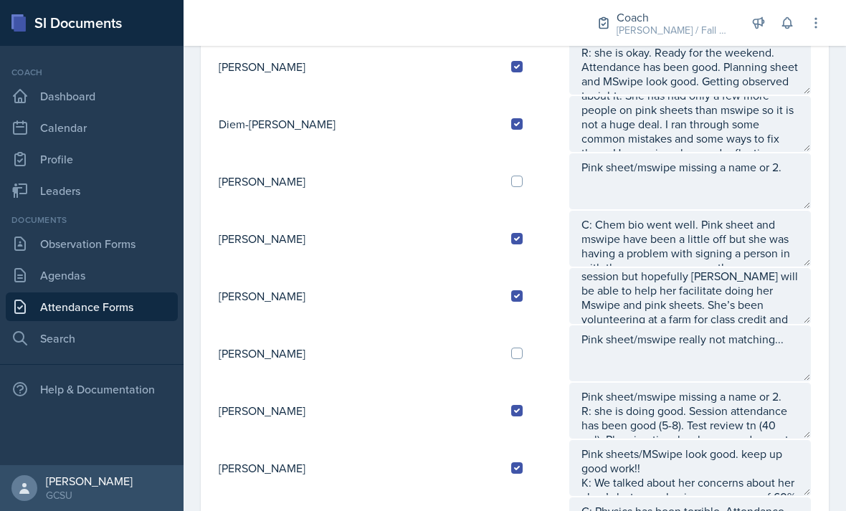
click at [738, 373] on textarea "Pink sheet/mswipe really not matching..." at bounding box center [690, 353] width 242 height 56
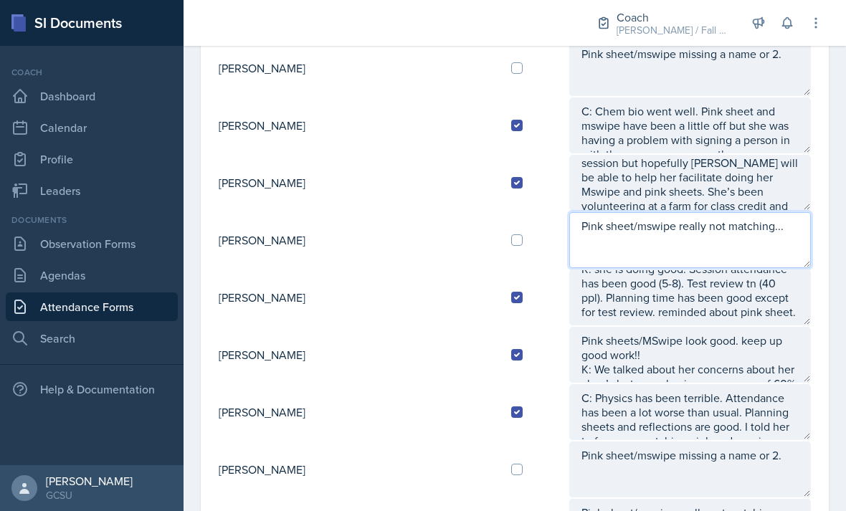
scroll to position [1033, 0]
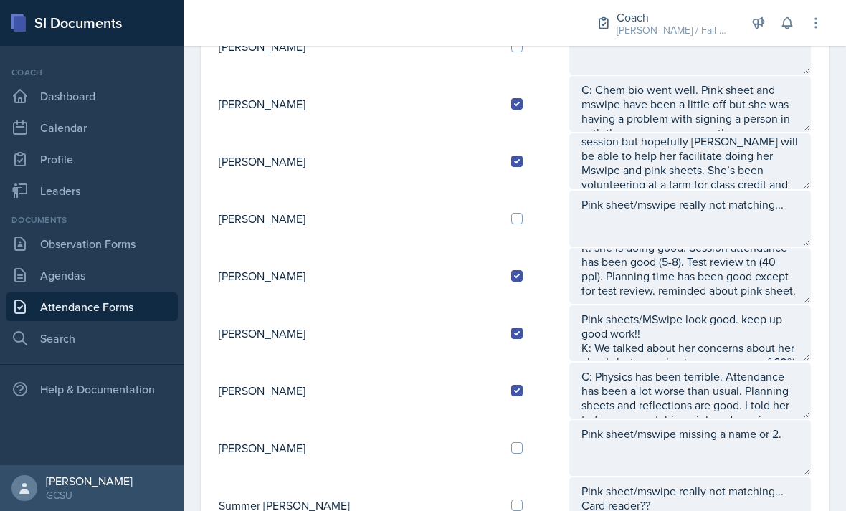
click at [775, 306] on textarea "Pink sheets/MSwipe look good. keep up good work!! K: We talked about her concer…" at bounding box center [690, 333] width 242 height 56
click at [781, 275] on textarea "Pink sheet/mswipe missing a name or 2. R: she is doing good. Session attendance…" at bounding box center [690, 276] width 242 height 56
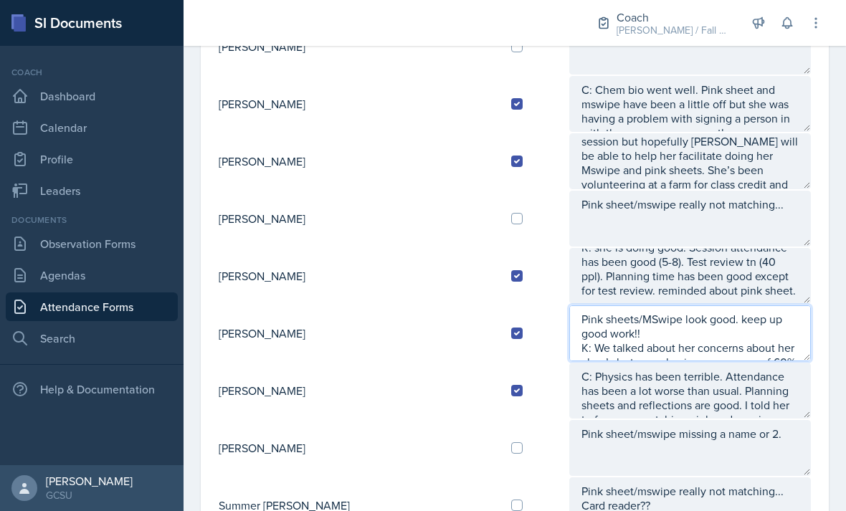
click at [775, 343] on textarea "Pink sheets/MSwipe look good. keep up good work!! K: We talked about her concer…" at bounding box center [690, 333] width 242 height 56
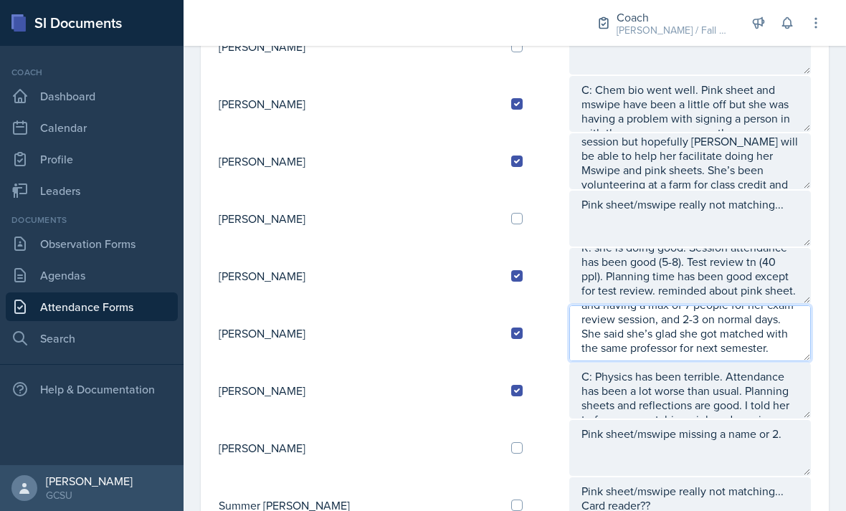
scroll to position [72, 0]
click at [743, 338] on textarea "Pink sheets/MSwipe look good. keep up good work!! K: We talked about her concer…" at bounding box center [690, 333] width 242 height 56
click at [701, 343] on textarea "Pink sheets/MSwipe look good. keep up good work!! K: We talked about her concer…" at bounding box center [690, 333] width 242 height 56
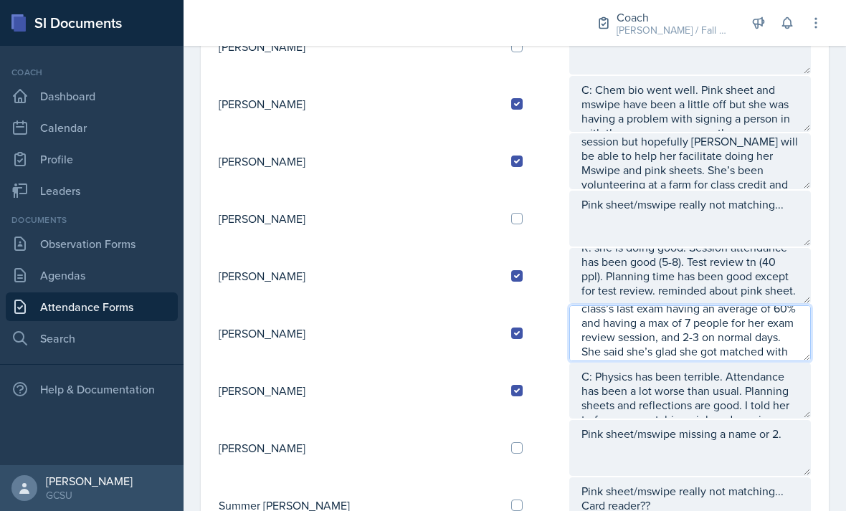
scroll to position [57, 0]
click at [641, 340] on textarea "Pink sheets/MSwipe look good. keep up good work!! K: We talked about her concer…" at bounding box center [690, 333] width 242 height 56
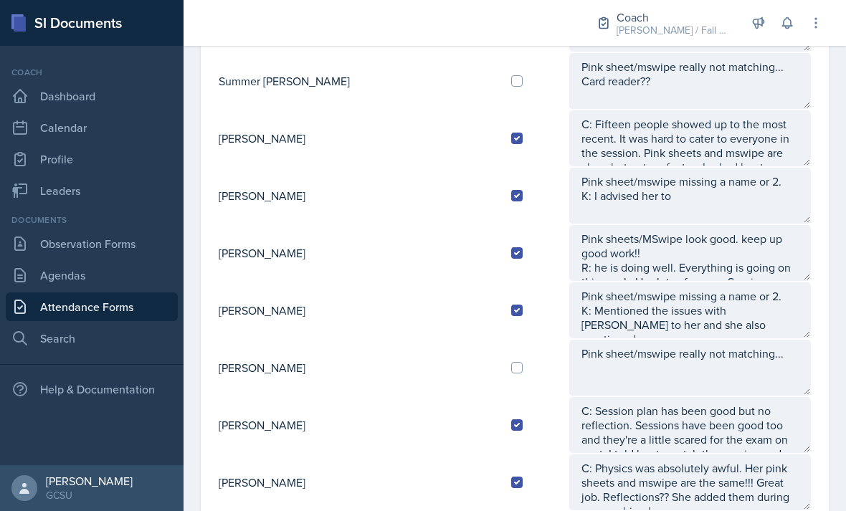
scroll to position [1457, 0]
click at [741, 325] on textarea "Pink sheet/mswipe missing a name or 2. K: Mentioned the issues with [PERSON_NAM…" at bounding box center [690, 310] width 242 height 56
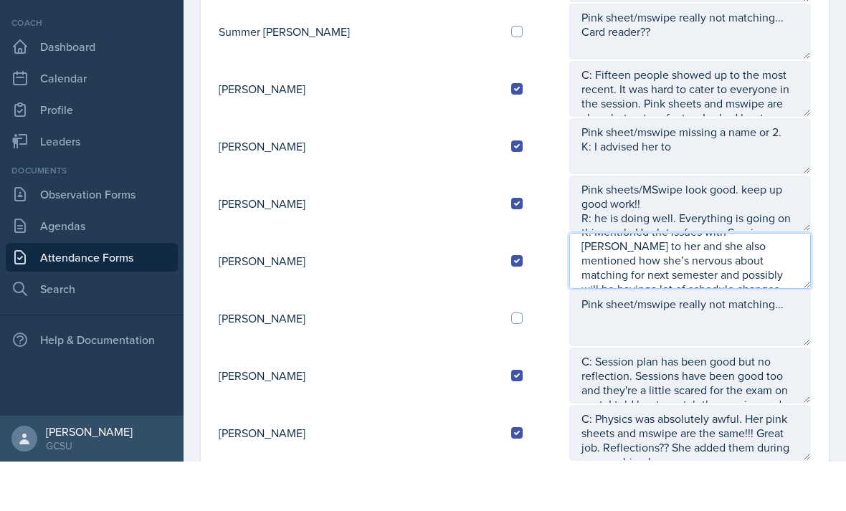
scroll to position [29, 0]
click at [569, 282] on textarea "Pink sheet/mswipe missing a name or 2. K: Mentioned the issues with [PERSON_NAM…" at bounding box center [690, 310] width 242 height 56
click at [764, 282] on textarea "Pink sheet/mswipe missing a name or 2. K: Mentioned the issues with [PERSON_NAM…" at bounding box center [690, 310] width 242 height 56
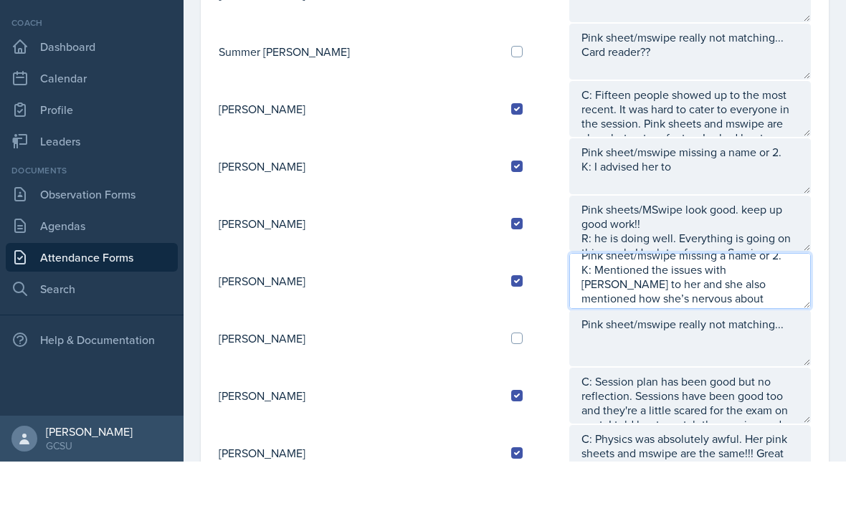
scroll to position [13, 0]
click at [762, 302] on textarea "Pink sheet/mswipe missing a name or 2. K: Mentioned the issues with [PERSON_NAM…" at bounding box center [690, 330] width 242 height 56
click at [782, 302] on textarea "Pink sheet/mswipe missing a name or 2. K: Mentioned the issues with [PERSON_NAM…" at bounding box center [690, 330] width 242 height 56
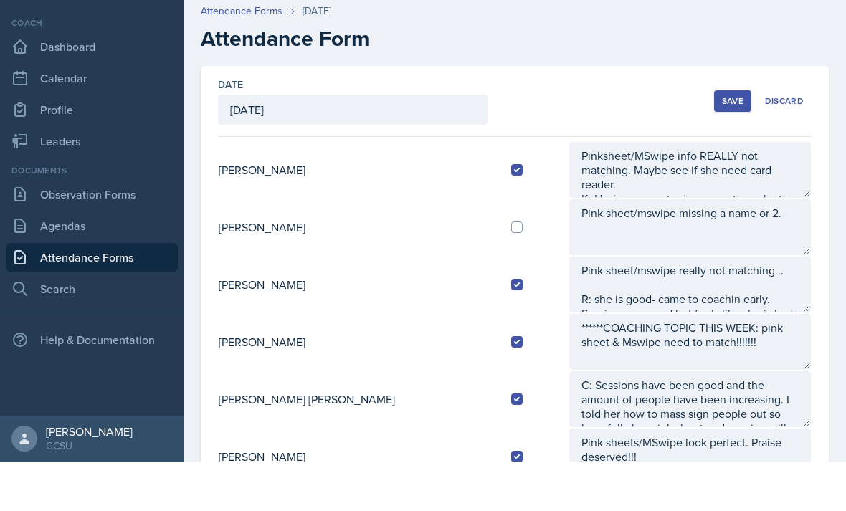
scroll to position [0, 0]
type textarea "Pink sheet/mswipe missing a name or 2. K: Mentioned the issues with [PERSON_NAM…"
click at [723, 140] on button "Save" at bounding box center [732, 151] width 37 height 22
